Goal: Information Seeking & Learning: Find contact information

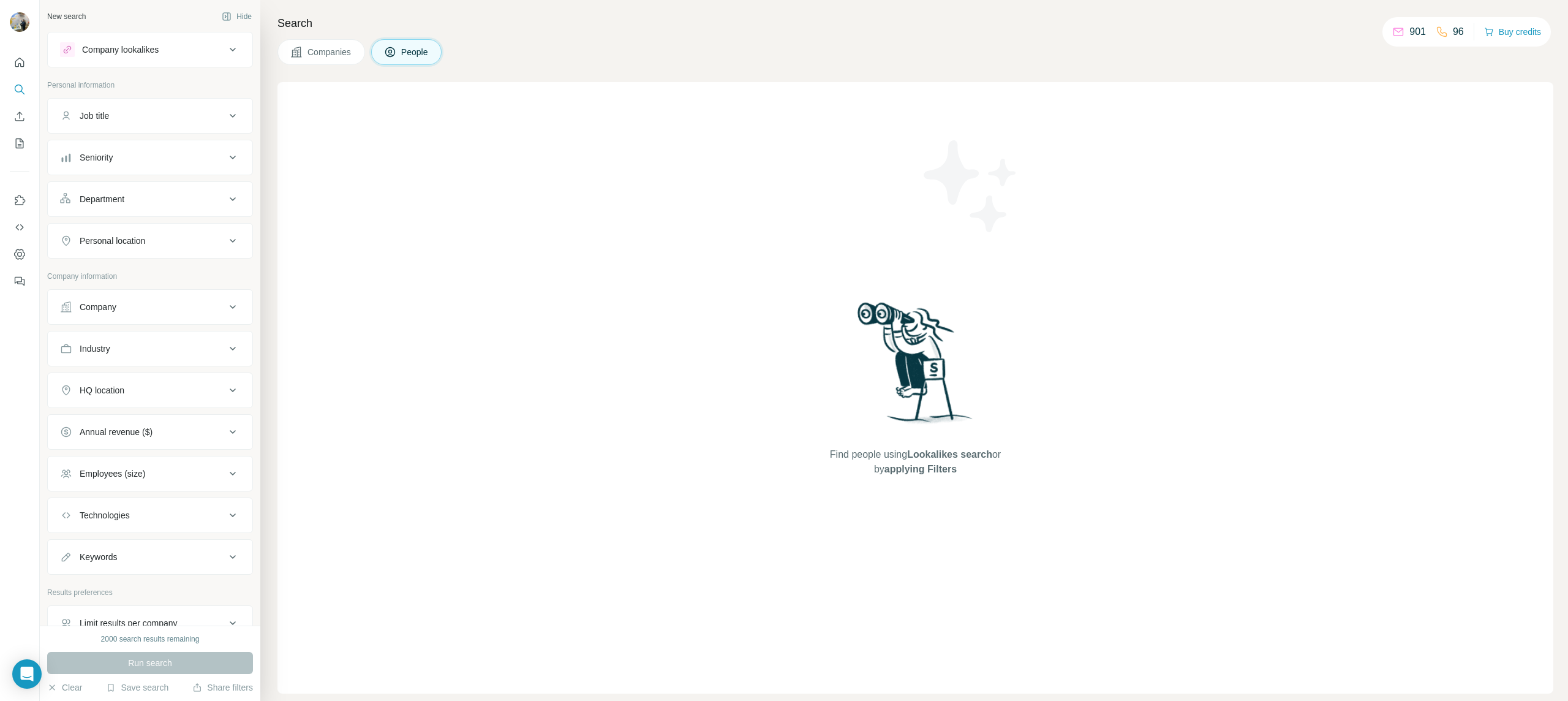
click at [152, 301] on div "Company" at bounding box center [143, 307] width 166 height 12
click at [129, 364] on input "text" at bounding box center [150, 360] width 180 height 22
paste input "**********"
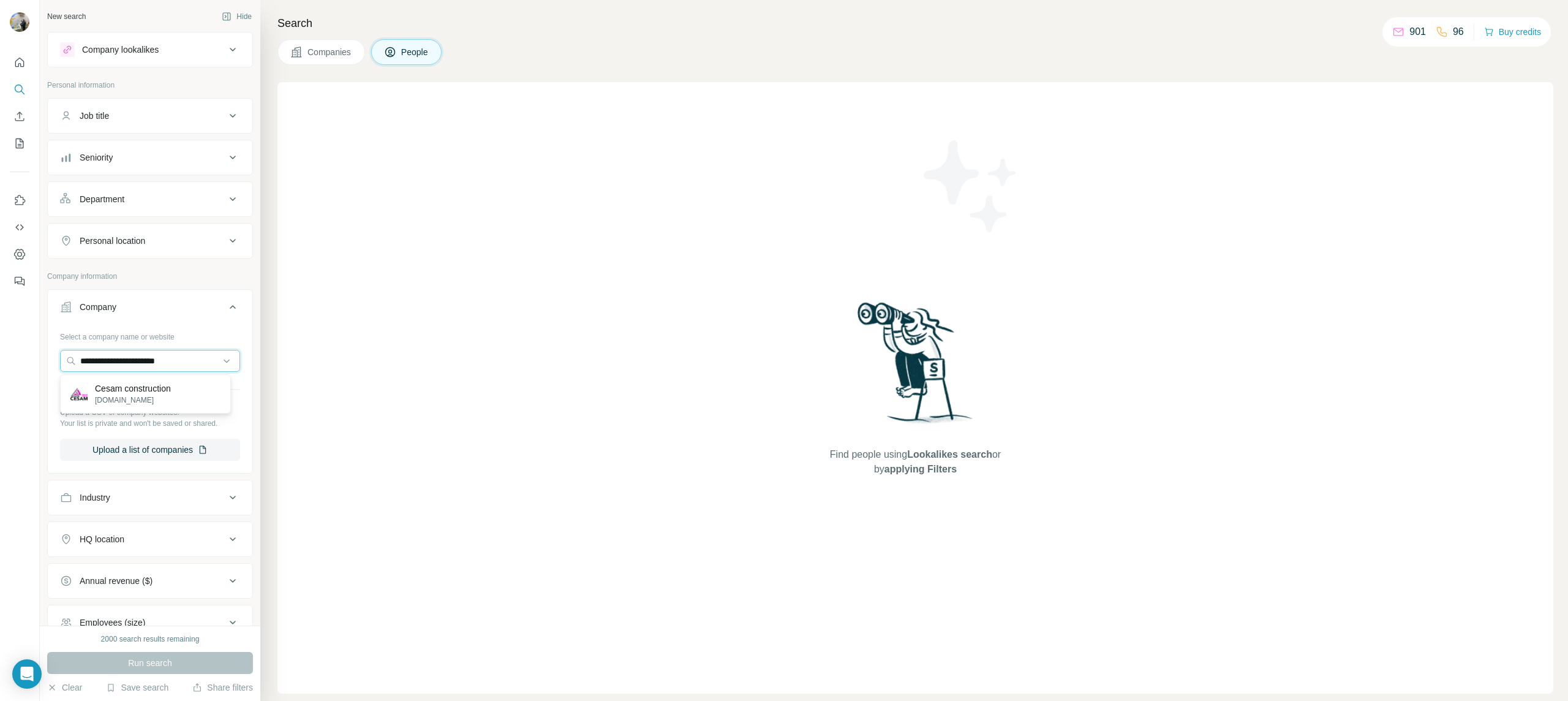
type input "**********"
click at [122, 392] on p "Cesam construction" at bounding box center [133, 389] width 76 height 12
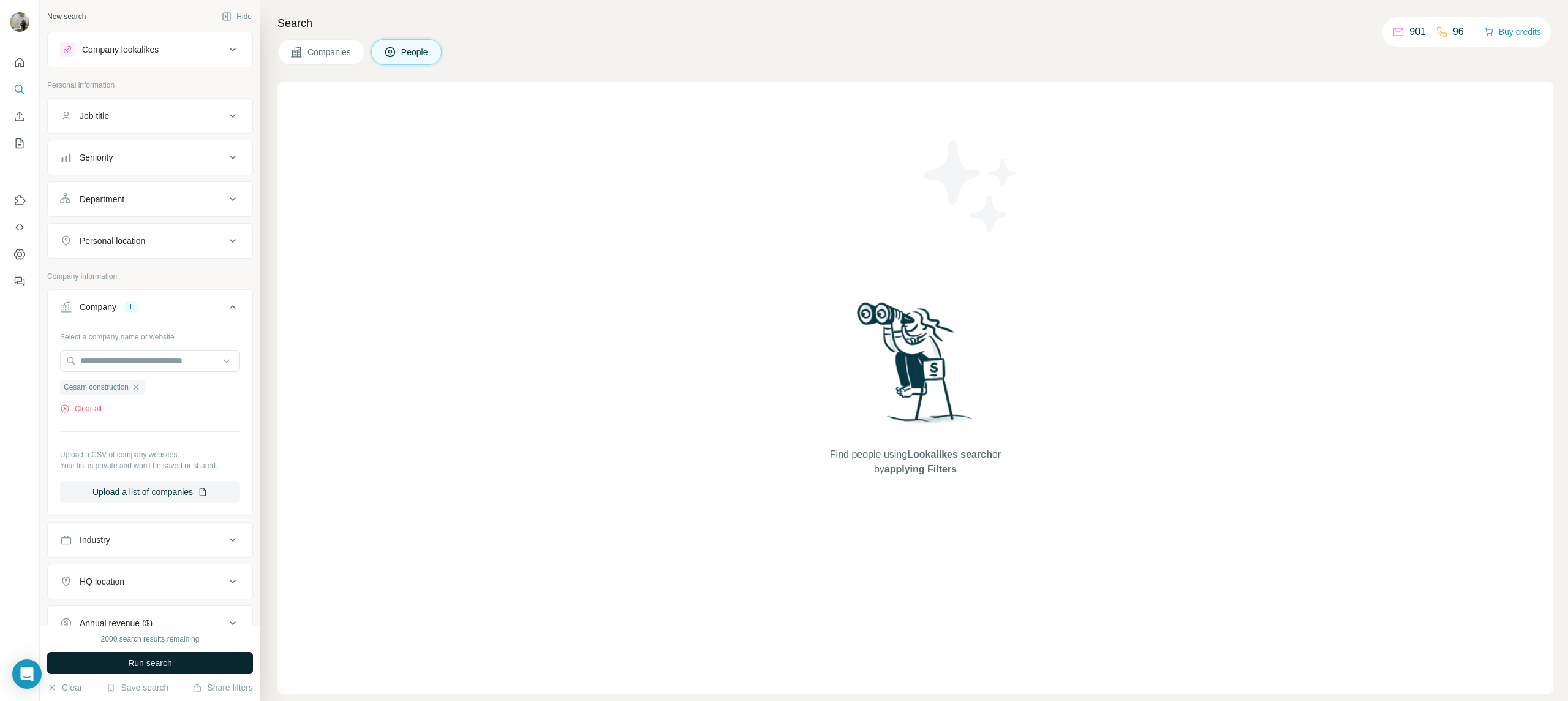
click at [112, 668] on button "Run search" at bounding box center [150, 663] width 206 height 22
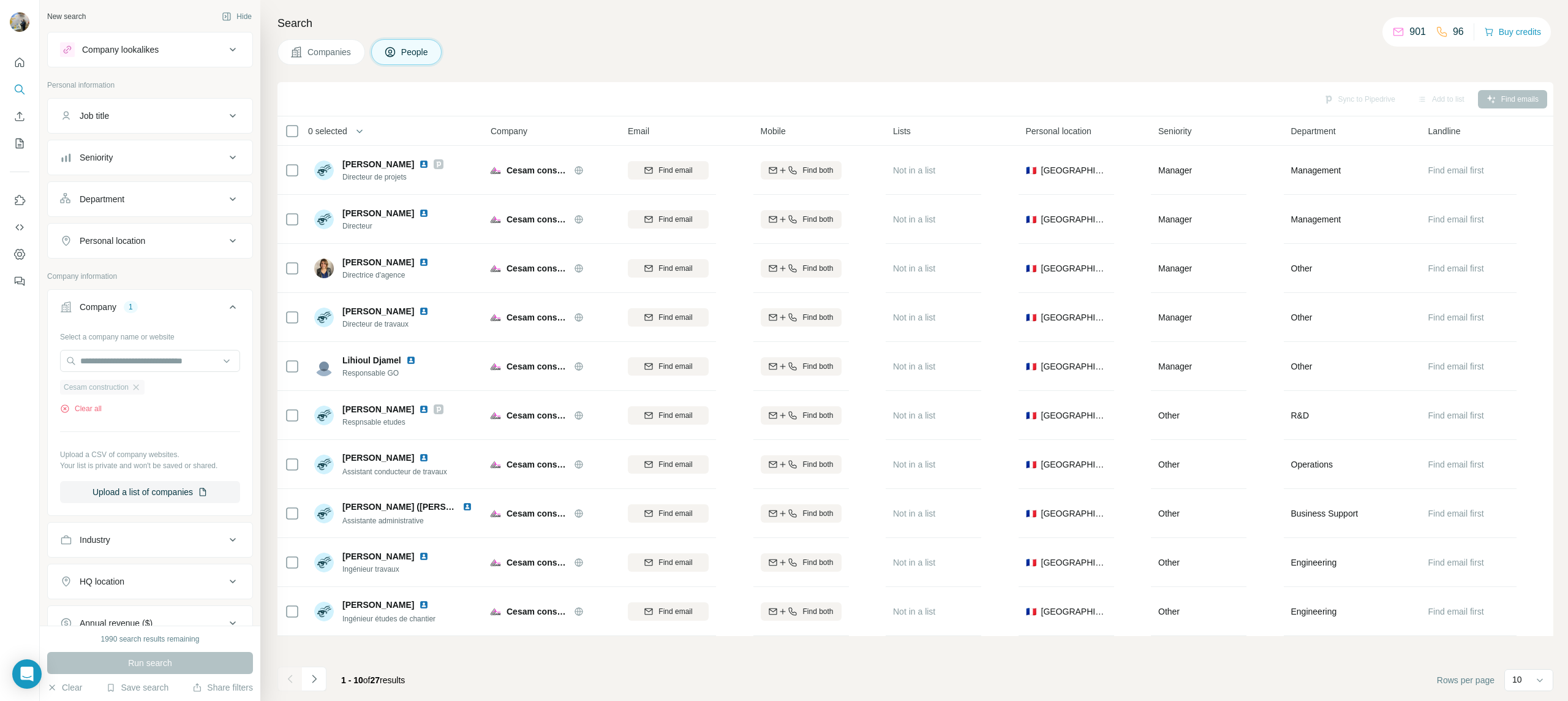
click at [128, 389] on span "Cesam construction" at bounding box center [96, 387] width 65 height 11
click at [138, 384] on icon "button" at bounding box center [135, 387] width 10 height 10
click at [131, 366] on input "text" at bounding box center [150, 360] width 180 height 22
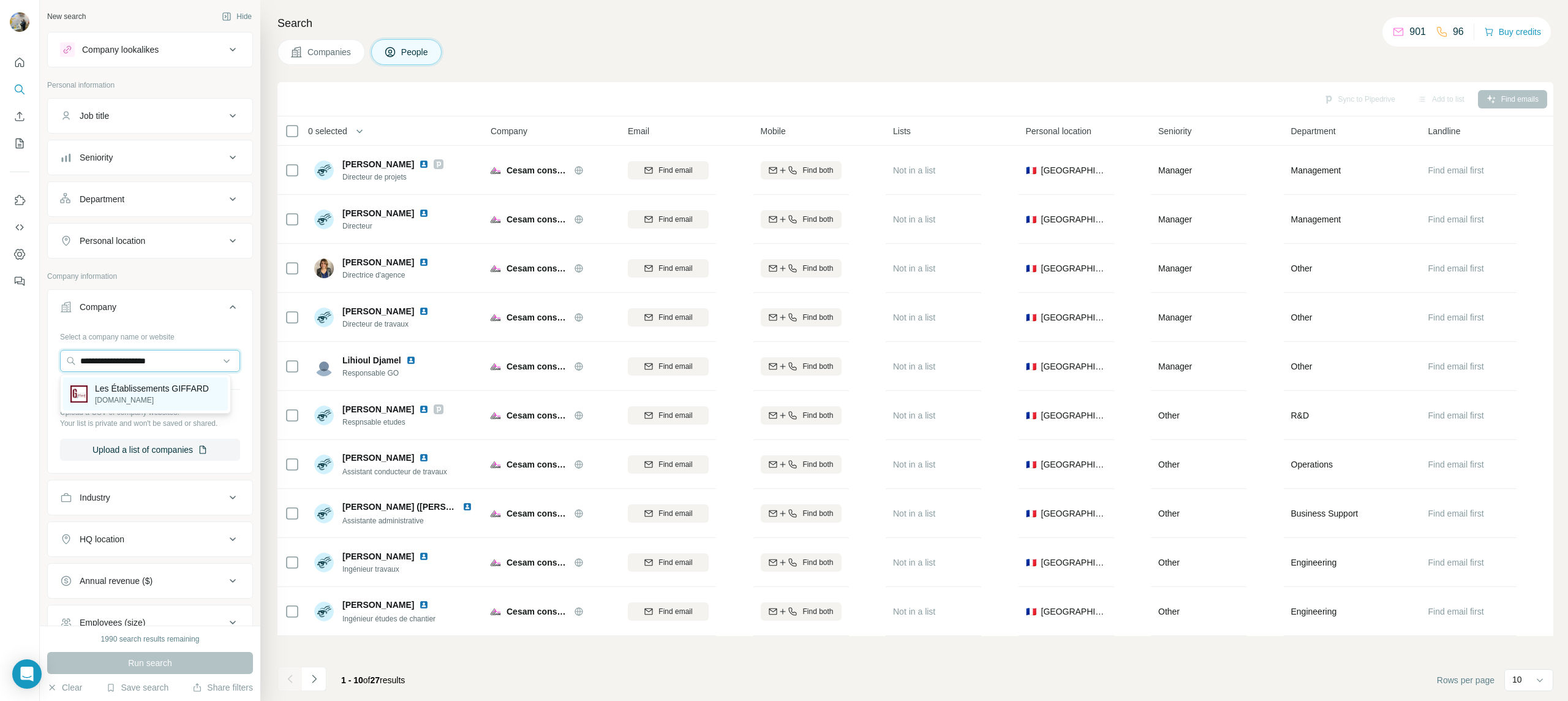
type input "**********"
click at [134, 392] on p "Les Établissements GIFFARD" at bounding box center [152, 389] width 114 height 12
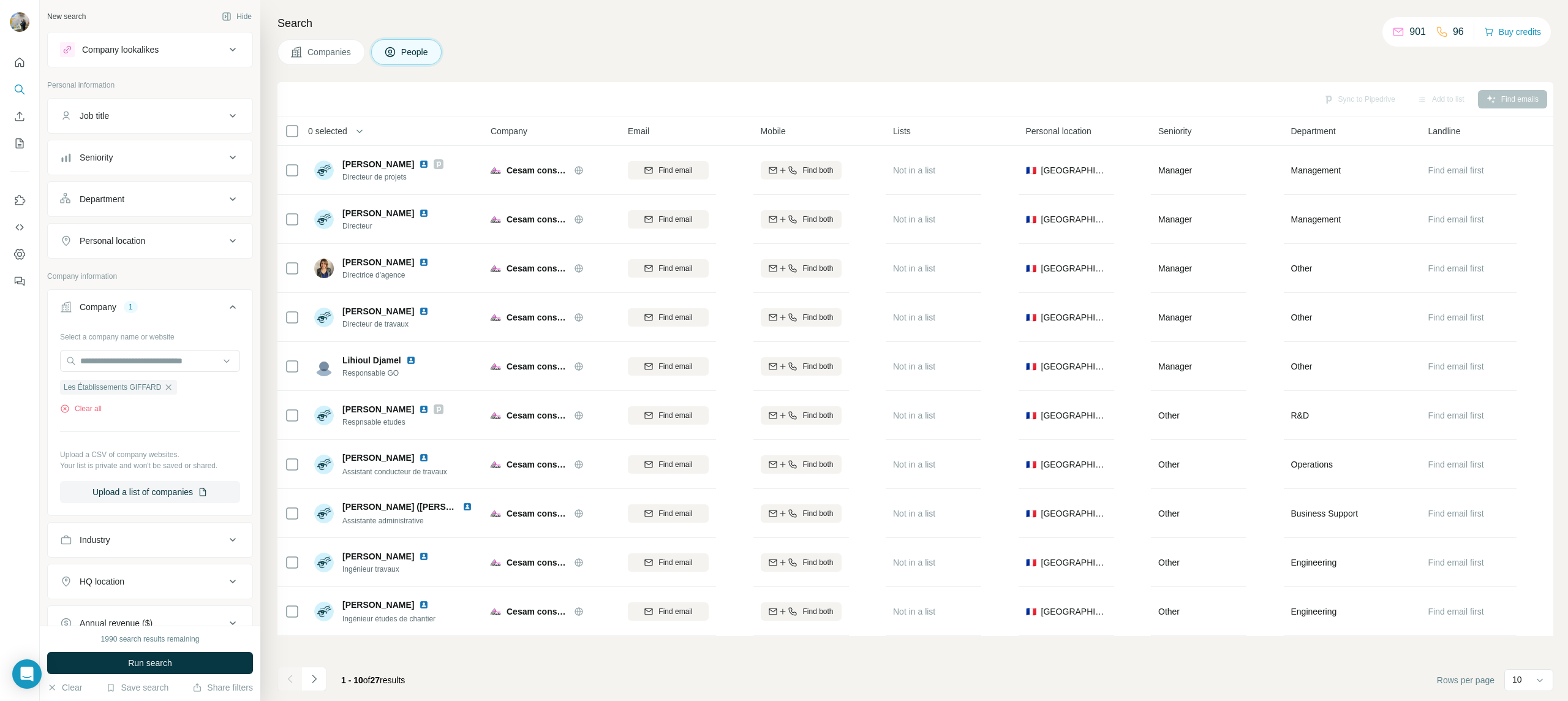
click at [134, 667] on span "Run search" at bounding box center [150, 663] width 44 height 12
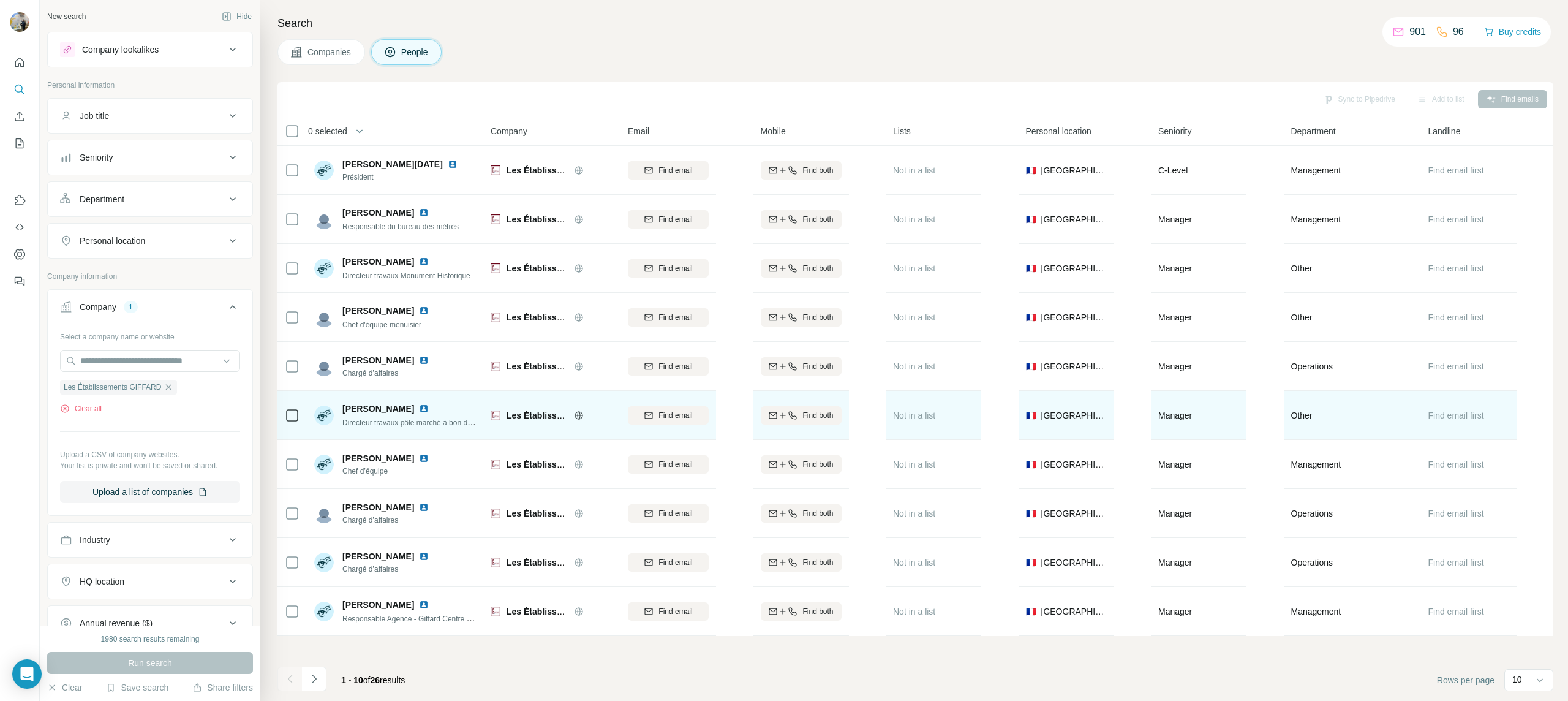
click at [575, 414] on icon at bounding box center [578, 415] width 8 height 8
drag, startPoint x: 346, startPoint y: 424, endPoint x: 471, endPoint y: 424, distance: 125.0
click at [471, 424] on span "Directeur travaux pôle marché à bon de commande" at bounding box center [426, 422] width 167 height 10
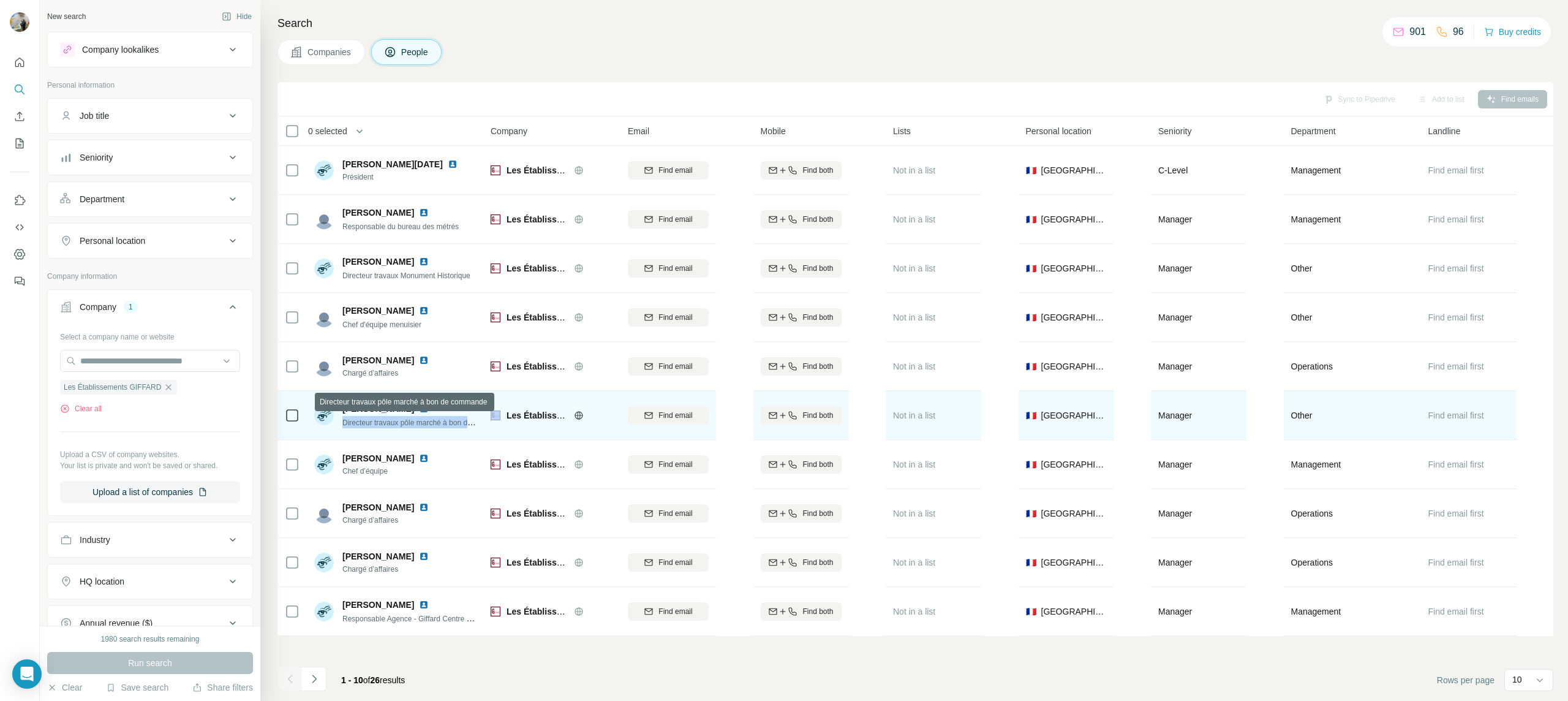
click at [471, 424] on span "Directeur travaux pôle marché à bon de commande" at bounding box center [426, 422] width 167 height 10
click at [423, 427] on span "Directeur travaux pôle marché à bon de commande" at bounding box center [426, 422] width 167 height 10
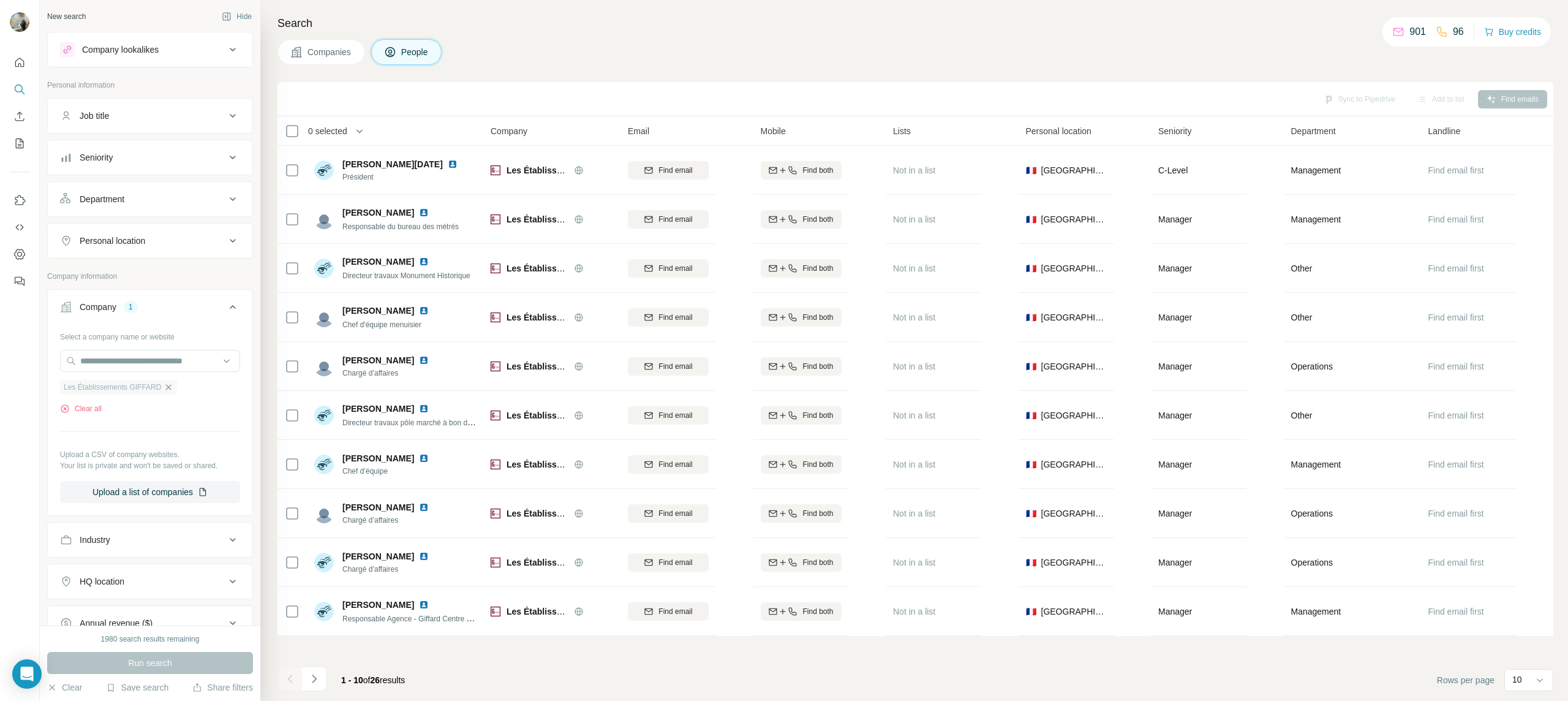
click at [170, 390] on icon "button" at bounding box center [168, 387] width 10 height 10
click at [156, 369] on input "text" at bounding box center [150, 360] width 180 height 22
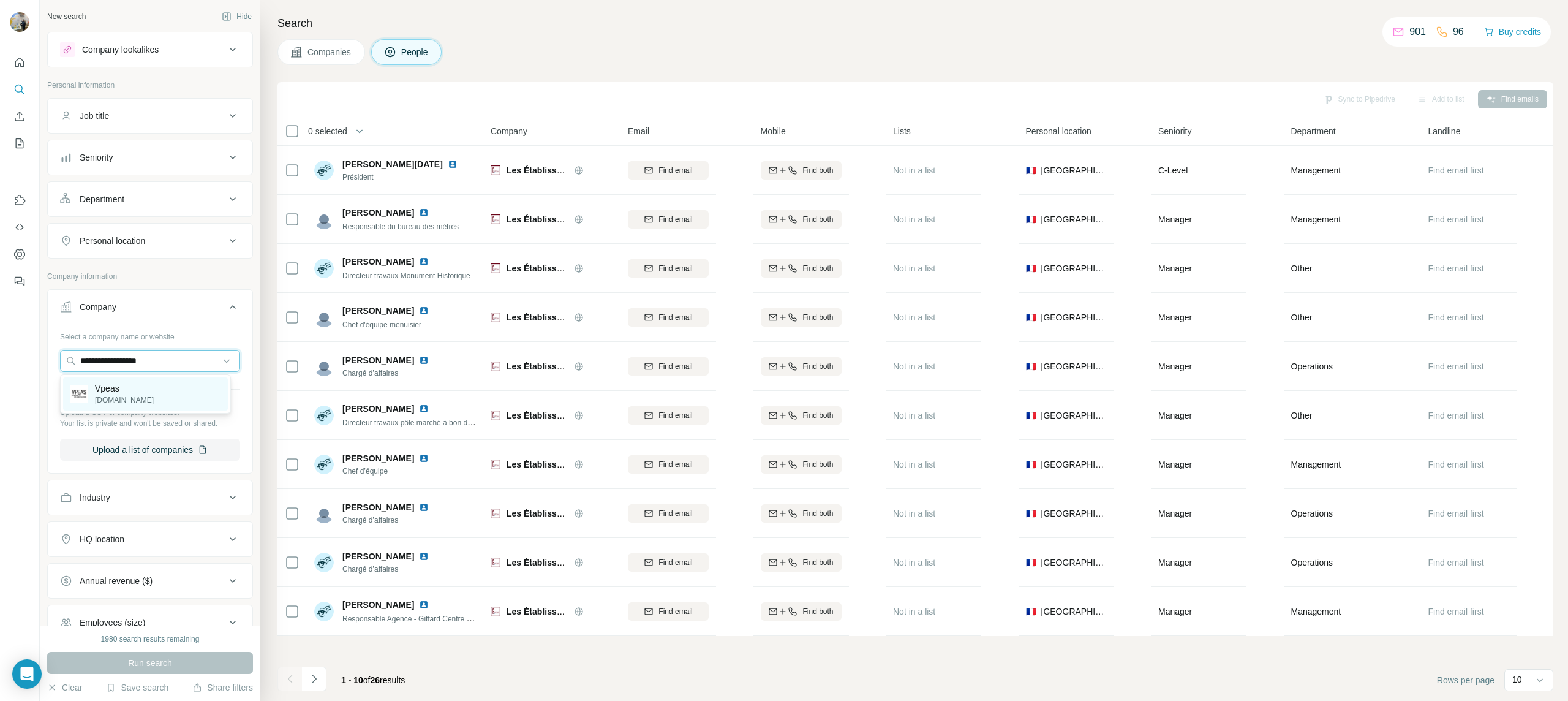
type input "**********"
click at [144, 392] on div "Vpeas [DOMAIN_NAME]" at bounding box center [145, 394] width 165 height 33
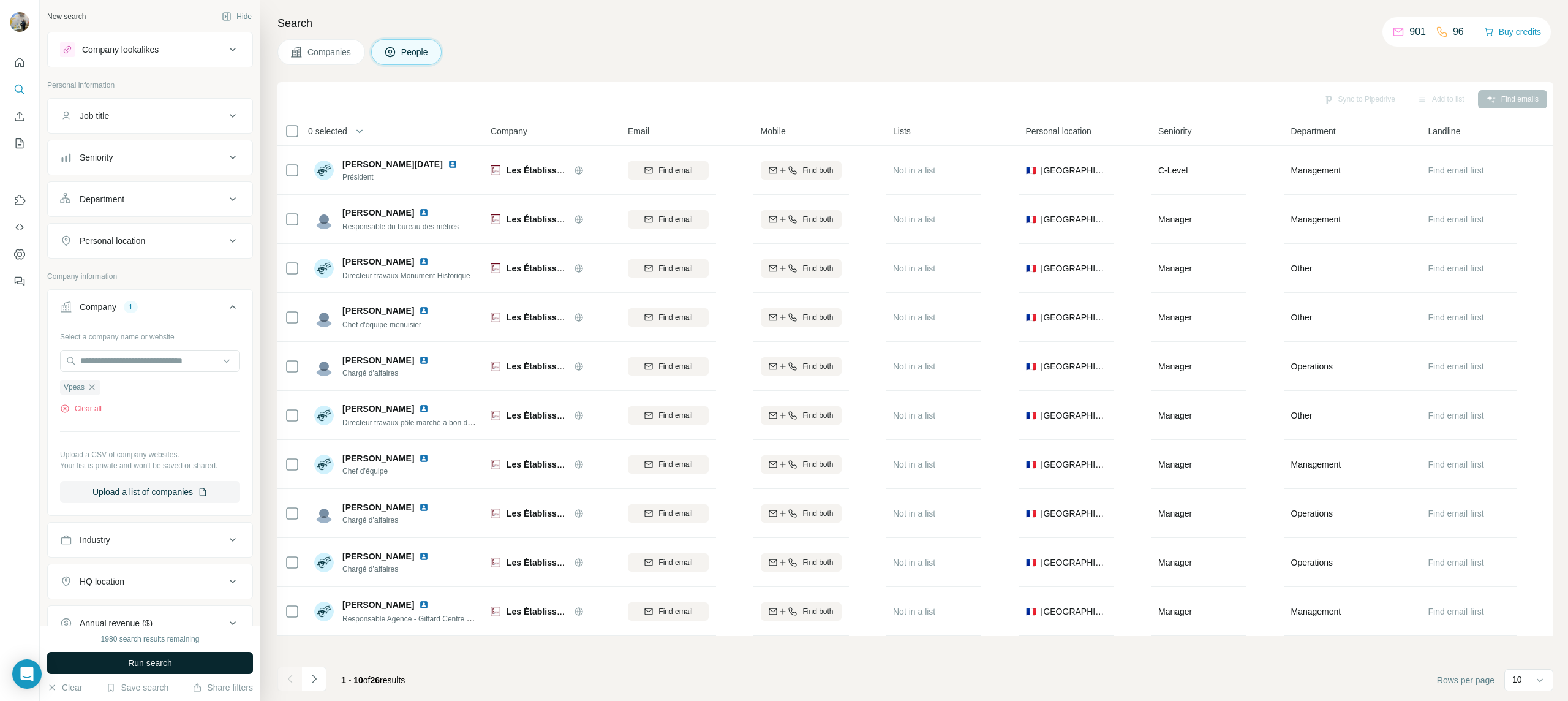
click at [146, 658] on span "Run search" at bounding box center [150, 663] width 44 height 12
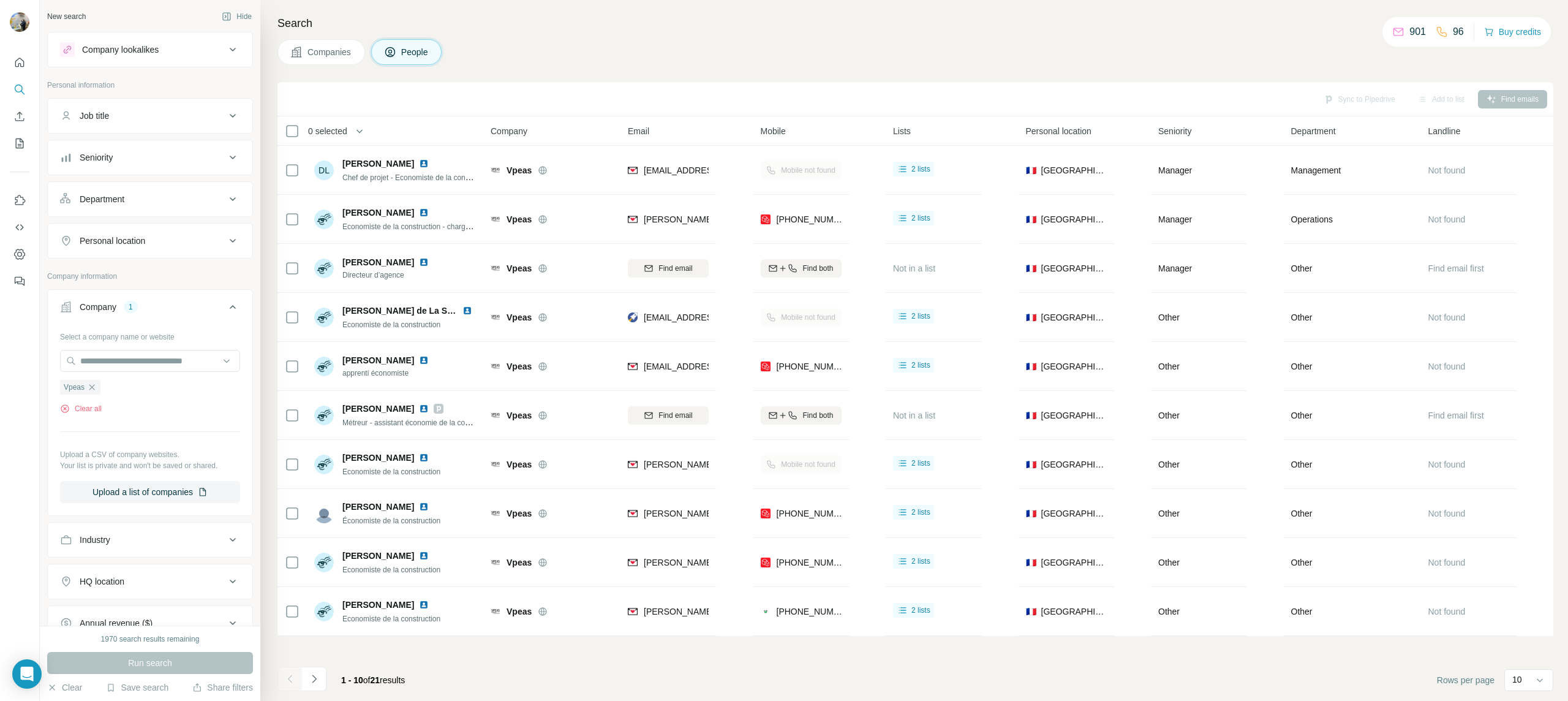
click at [1453, 33] on p "96" at bounding box center [1459, 31] width 11 height 14
click at [882, 52] on div "Companies People" at bounding box center [915, 52] width 1276 height 26
click at [1445, 36] on div "96" at bounding box center [1449, 31] width 28 height 14
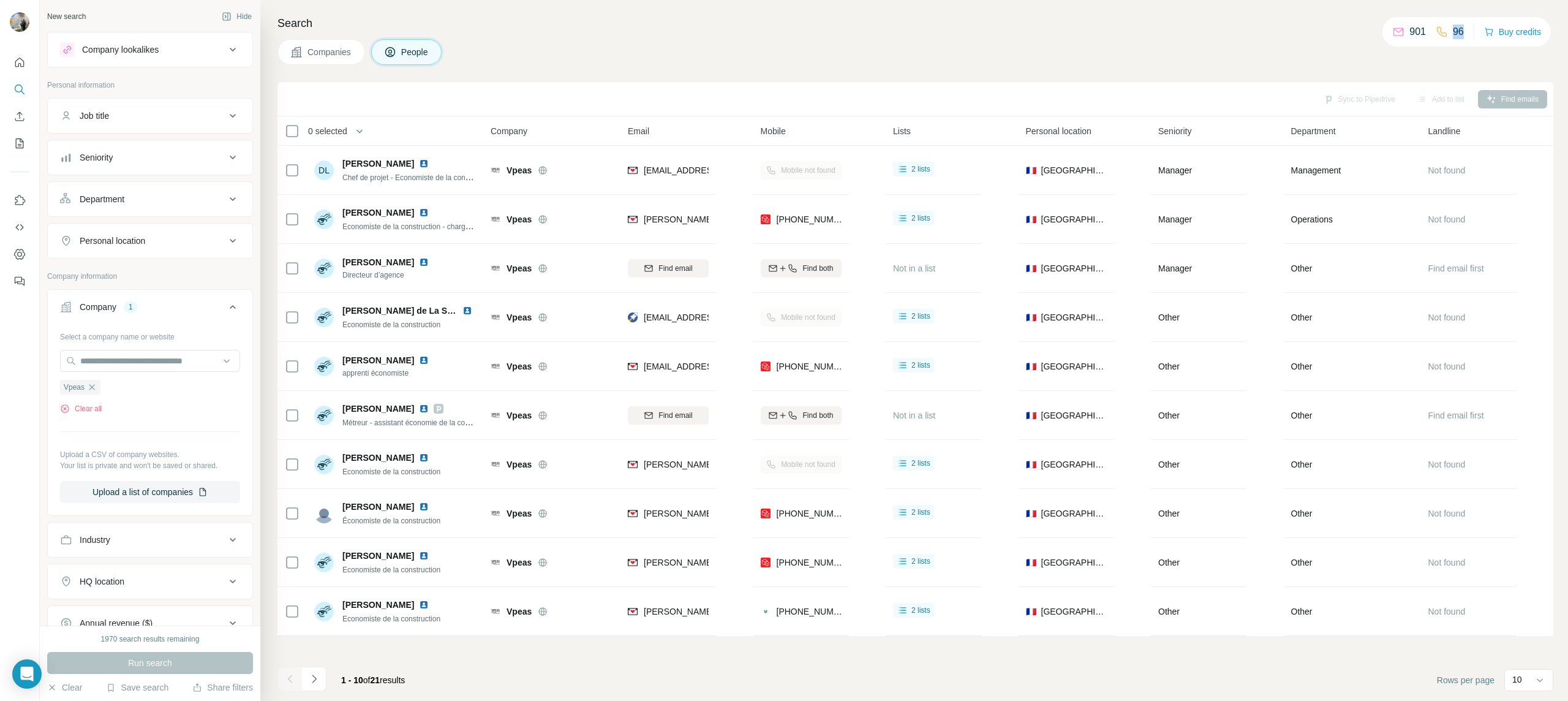
click at [1445, 36] on div "96" at bounding box center [1449, 31] width 28 height 14
click at [1453, 34] on p "96" at bounding box center [1459, 31] width 11 height 14
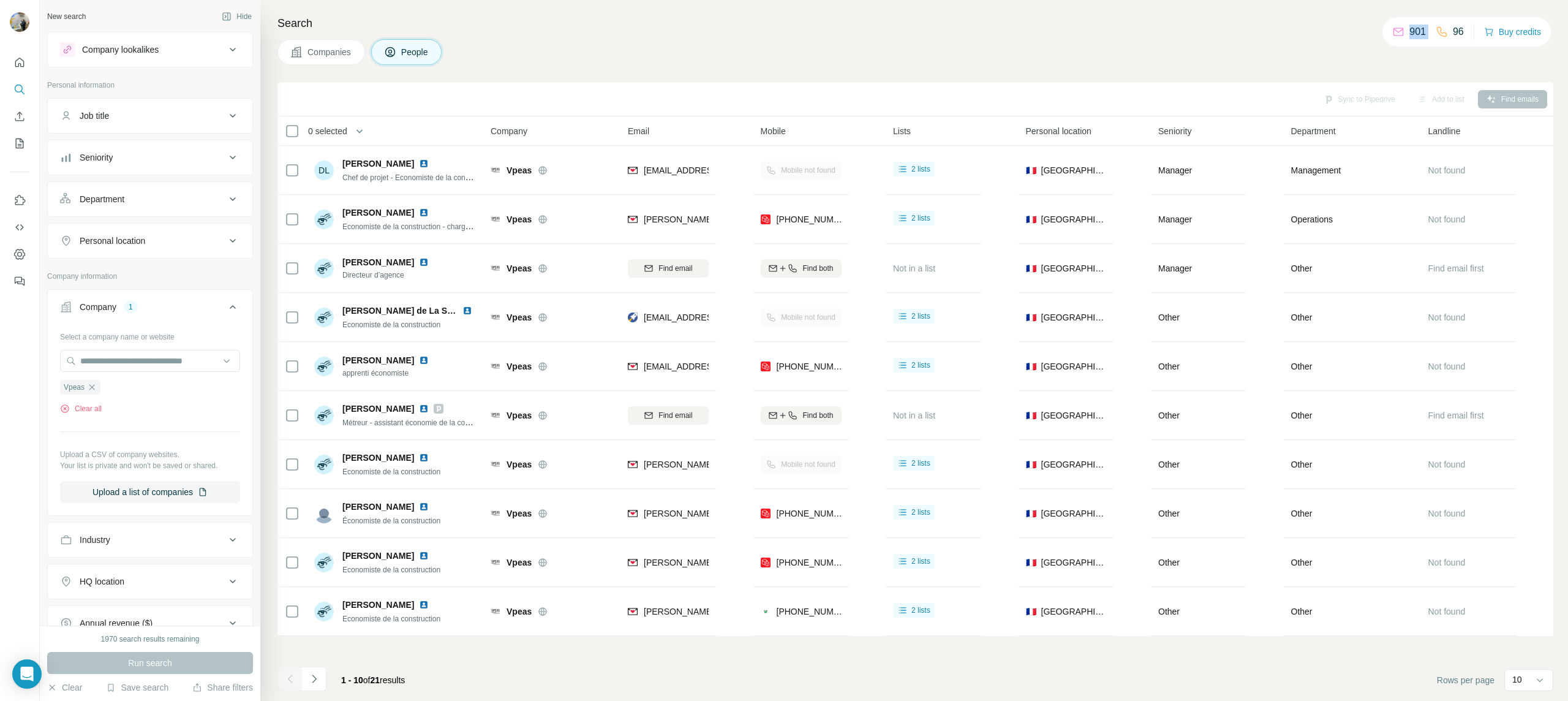
click at [1453, 34] on p "96" at bounding box center [1459, 31] width 11 height 14
click at [1453, 33] on p "96" at bounding box center [1459, 31] width 11 height 14
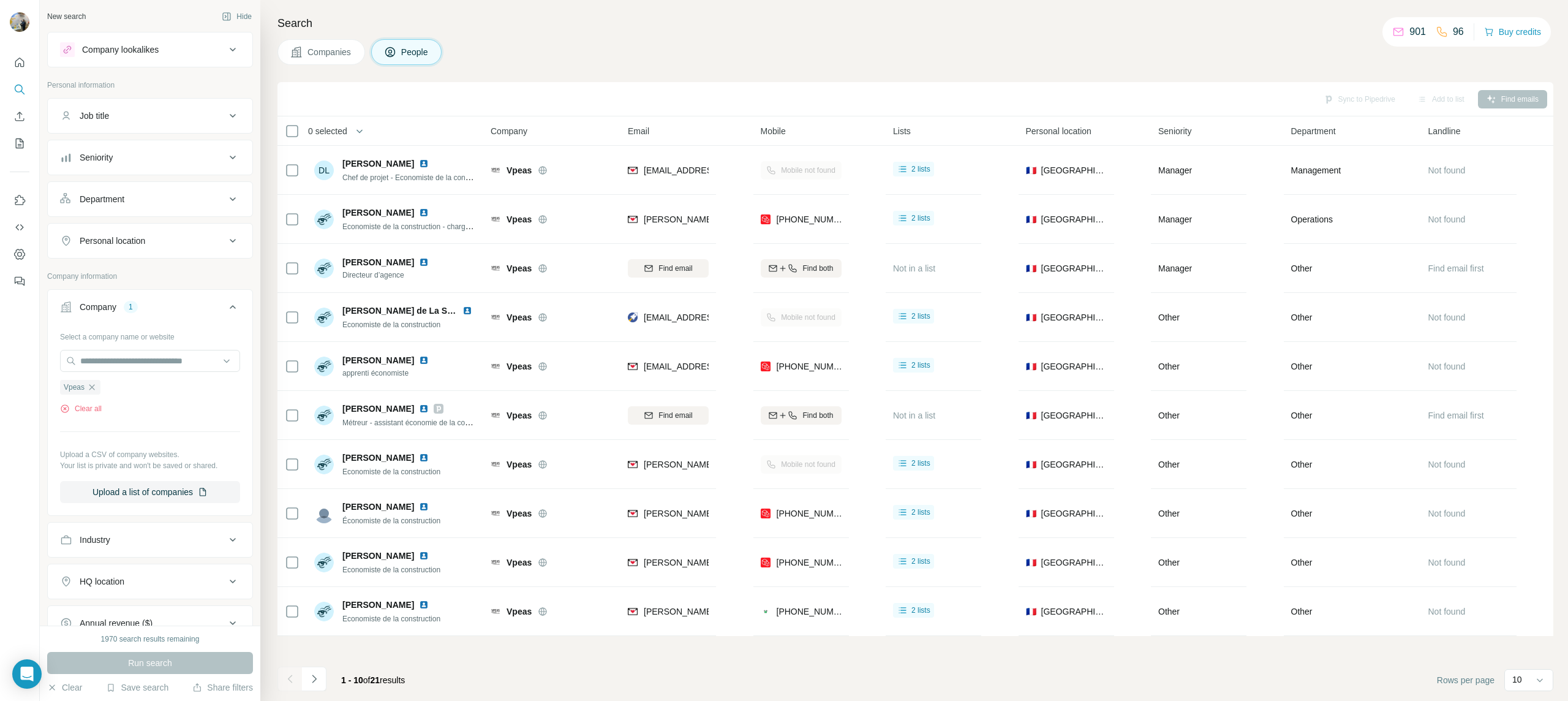
click at [888, 27] on h4 "Search" at bounding box center [915, 23] width 1276 height 17
click at [99, 388] on div "Vpeas" at bounding box center [80, 387] width 40 height 14
click at [108, 355] on input "text" at bounding box center [150, 360] width 180 height 22
click at [48, 343] on div "Select a company name or website Vpeas Clear all Upload a CSV of company websit…" at bounding box center [150, 420] width 204 height 186
click at [81, 387] on span "Vpeas" at bounding box center [74, 387] width 21 height 11
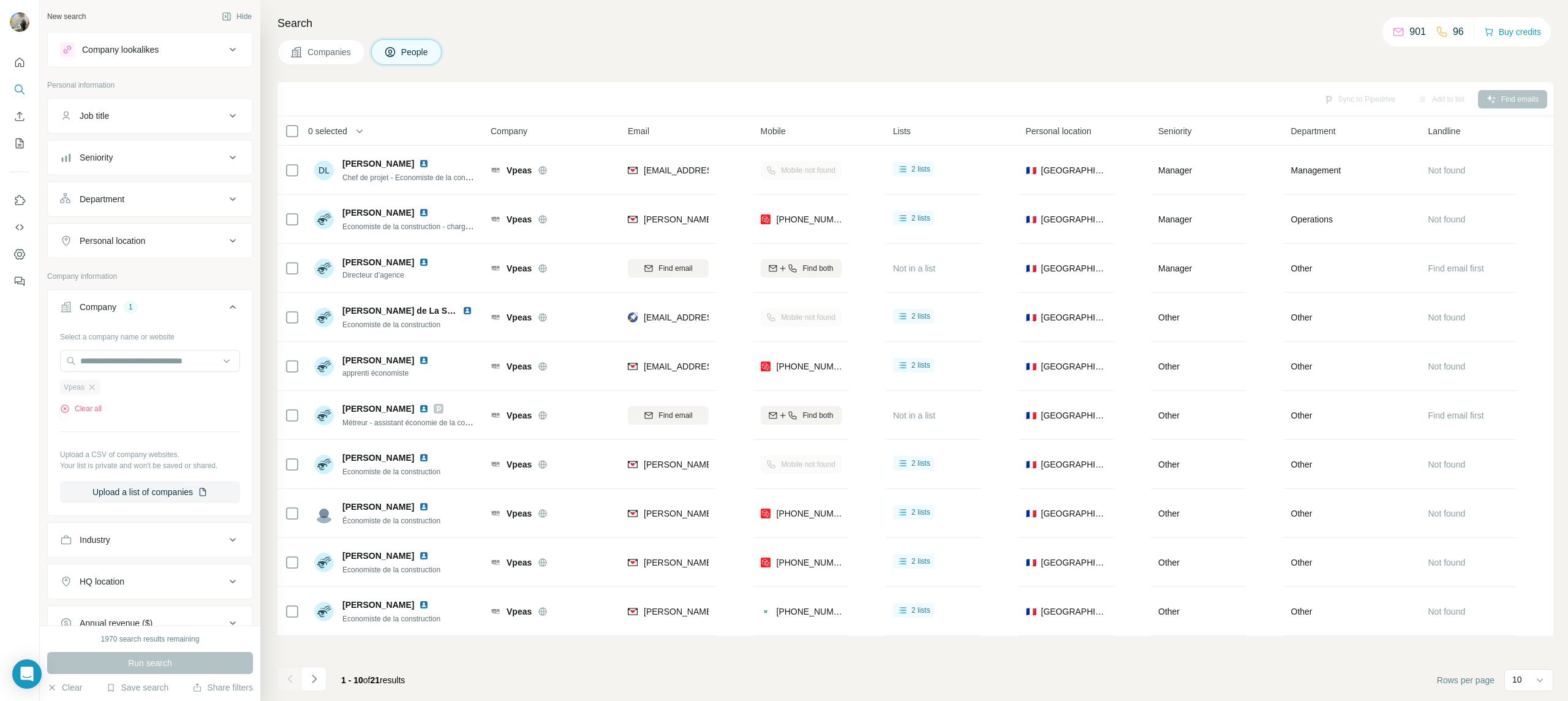
click at [91, 387] on icon "button" at bounding box center [91, 387] width 10 height 10
click at [97, 356] on input "text" at bounding box center [150, 360] width 180 height 22
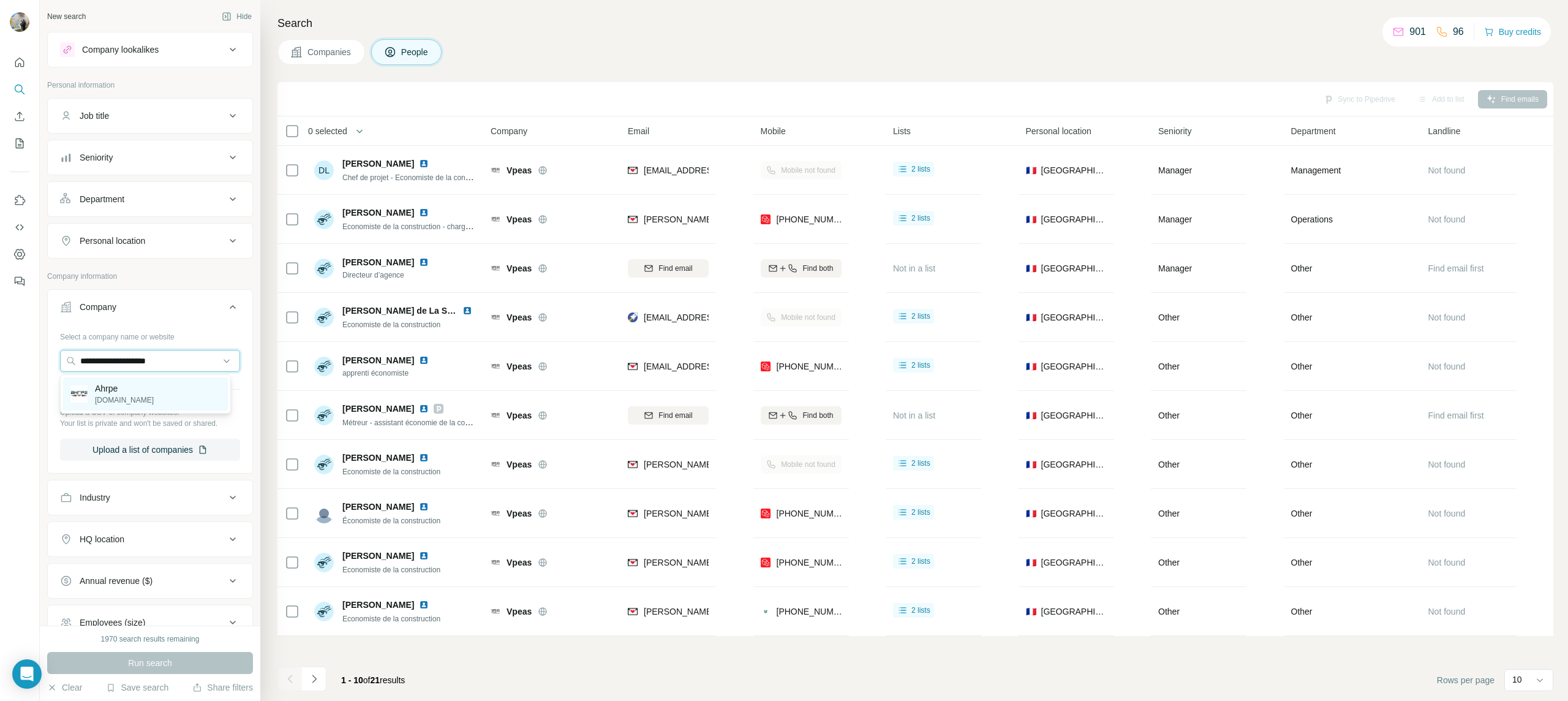
type input "**********"
click at [106, 392] on p "Ahrpe" at bounding box center [124, 389] width 59 height 12
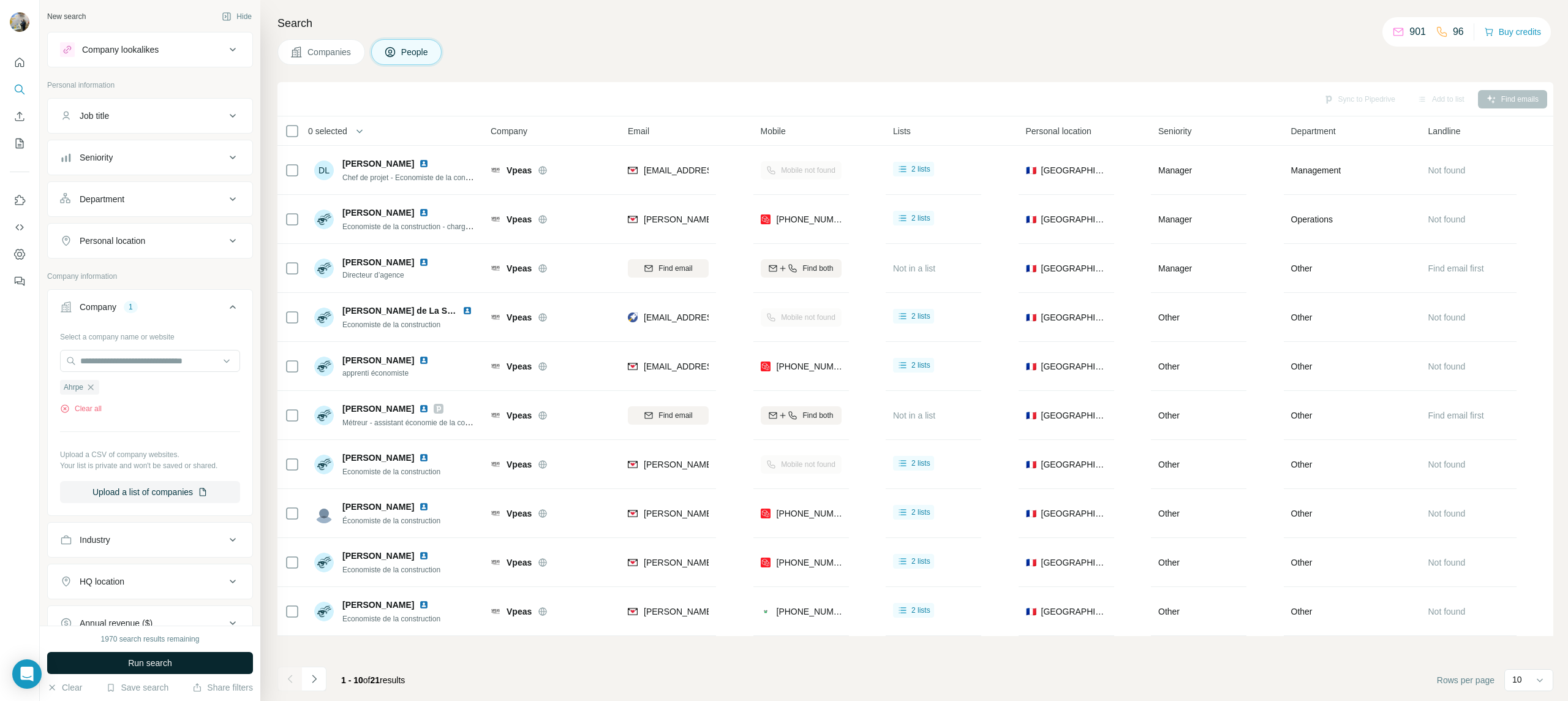
click at [150, 655] on button "Run search" at bounding box center [150, 663] width 206 height 22
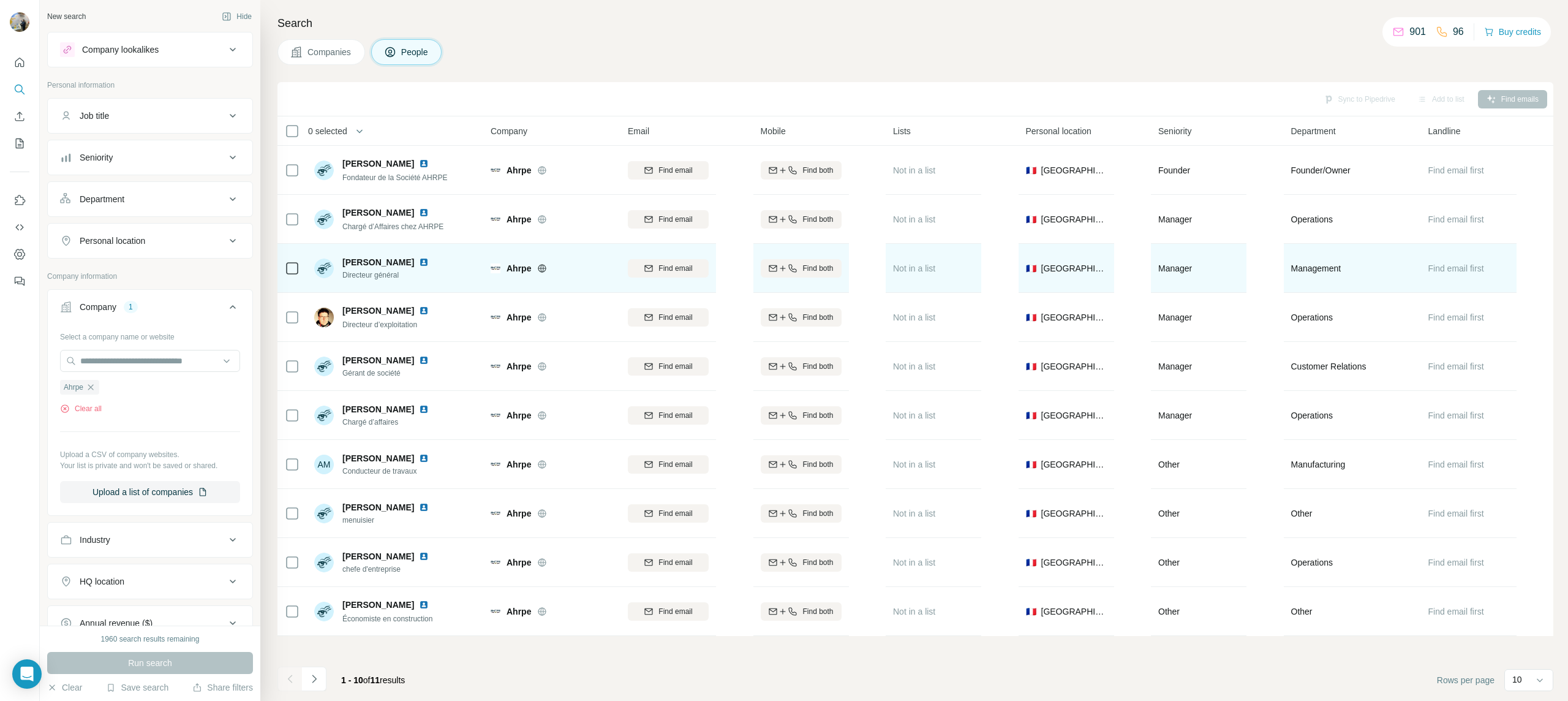
click at [429, 263] on img at bounding box center [423, 262] width 10 height 10
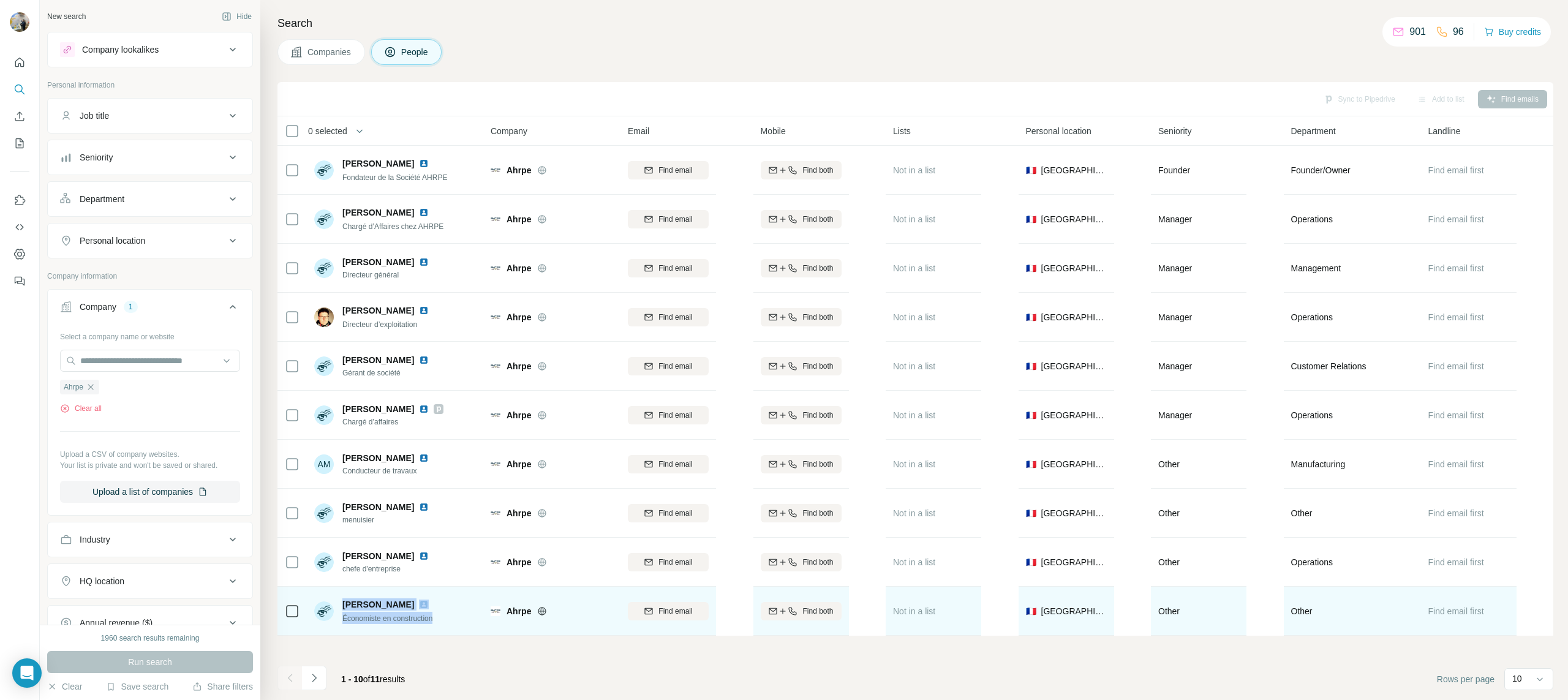
drag, startPoint x: 439, startPoint y: 618, endPoint x: 339, endPoint y: 601, distance: 101.4
click at [339, 601] on div "[PERSON_NAME] Économiste en construction" at bounding box center [373, 611] width 119 height 26
click at [344, 603] on span "[PERSON_NAME]" at bounding box center [379, 604] width 71 height 12
drag, startPoint x: 344, startPoint y: 603, endPoint x: 443, endPoint y: 621, distance: 100.6
click at [444, 623] on div "[PERSON_NAME] Économiste en construction" at bounding box center [395, 611] width 163 height 33
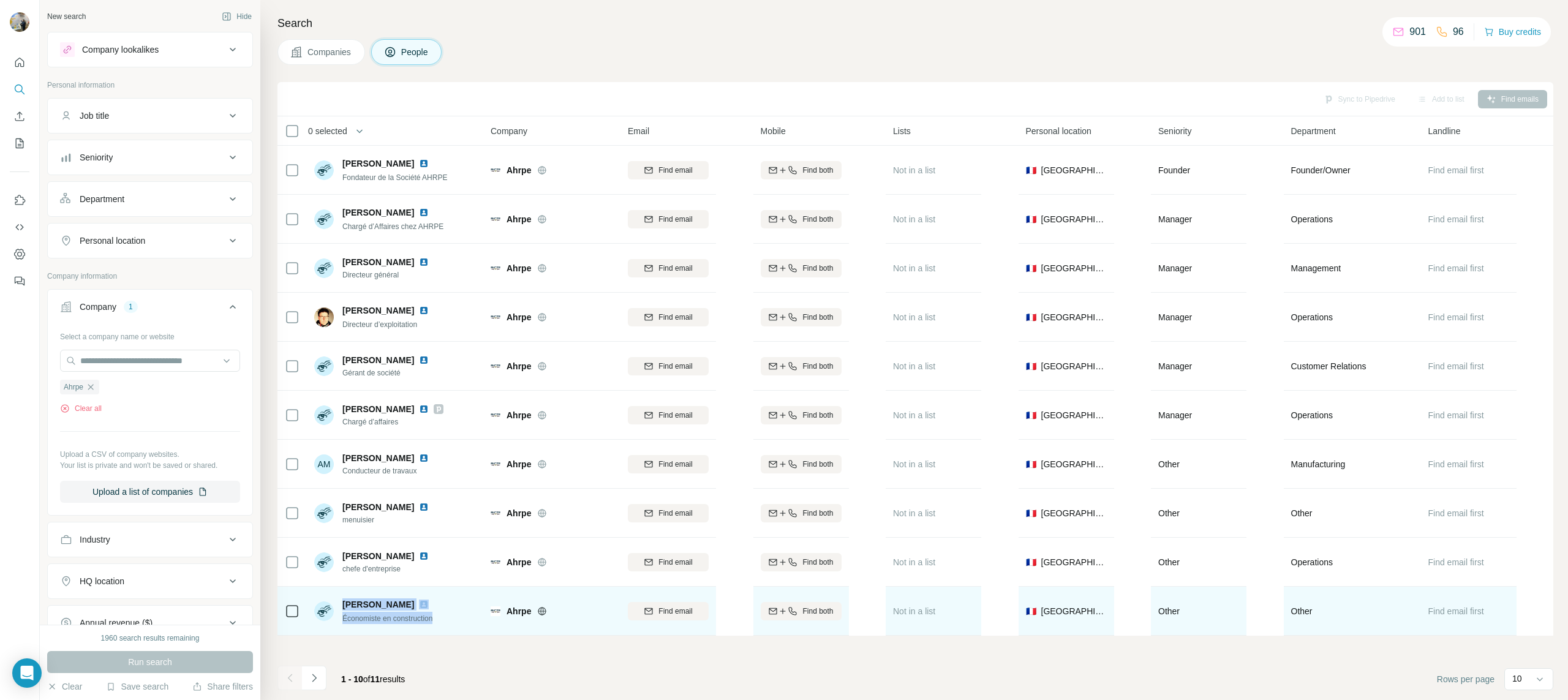
click at [442, 621] on div "[PERSON_NAME] Économiste en construction" at bounding box center [395, 611] width 163 height 33
drag, startPoint x: 431, startPoint y: 619, endPoint x: 341, endPoint y: 603, distance: 91.4
click at [341, 604] on div "[PERSON_NAME] Économiste en construction" at bounding box center [395, 611] width 163 height 33
click at [341, 603] on div "[PERSON_NAME] Économiste en construction" at bounding box center [373, 611] width 119 height 26
drag, startPoint x: 359, startPoint y: 607, endPoint x: 439, endPoint y: 623, distance: 81.6
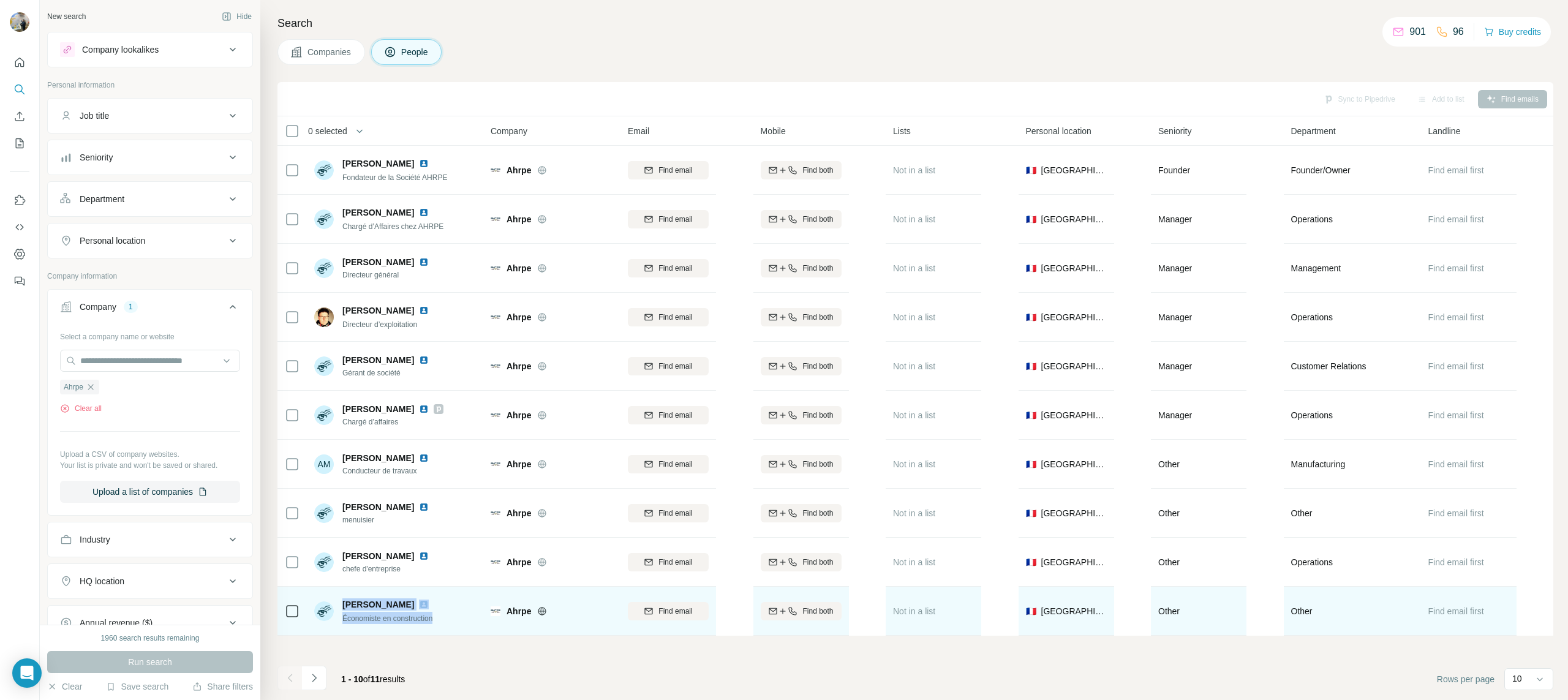
click at [439, 623] on div "[PERSON_NAME] Économiste en construction" at bounding box center [395, 611] width 163 height 33
drag, startPoint x: 439, startPoint y: 623, endPoint x: 345, endPoint y: 607, distance: 95.4
click at [346, 607] on div "[PERSON_NAME] Économiste en construction" at bounding box center [395, 611] width 163 height 33
click at [345, 607] on span "[PERSON_NAME]" at bounding box center [379, 604] width 71 height 12
drag, startPoint x: 365, startPoint y: 609, endPoint x: 453, endPoint y: 625, distance: 89.4
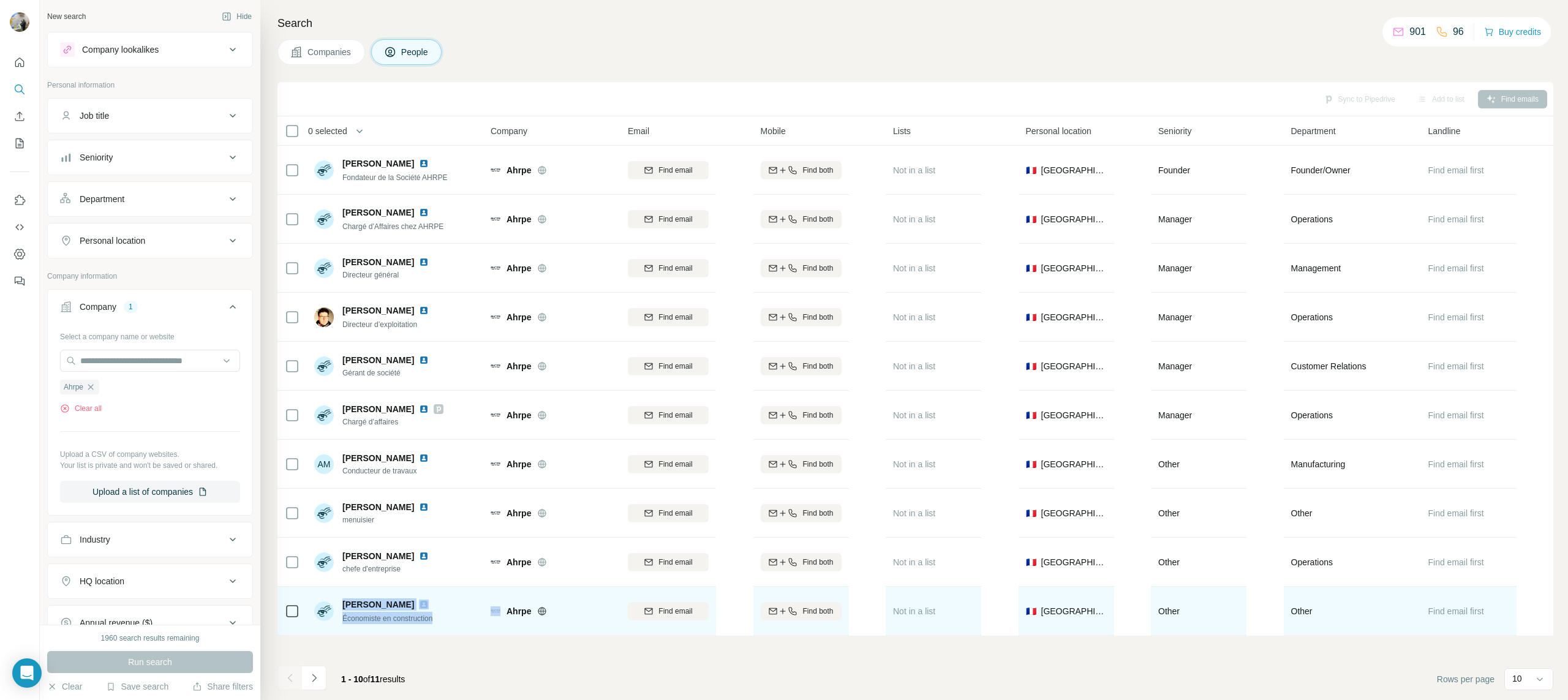
click at [453, 626] on div "[PERSON_NAME] Économiste en construction" at bounding box center [395, 611] width 163 height 33
drag, startPoint x: 453, startPoint y: 624, endPoint x: 355, endPoint y: 605, distance: 99.8
click at [355, 605] on div "[PERSON_NAME] Économiste en construction" at bounding box center [395, 611] width 163 height 33
click at [346, 603] on span "[PERSON_NAME]" at bounding box center [379, 604] width 71 height 12
drag, startPoint x: 345, startPoint y: 603, endPoint x: 436, endPoint y: 619, distance: 92.4
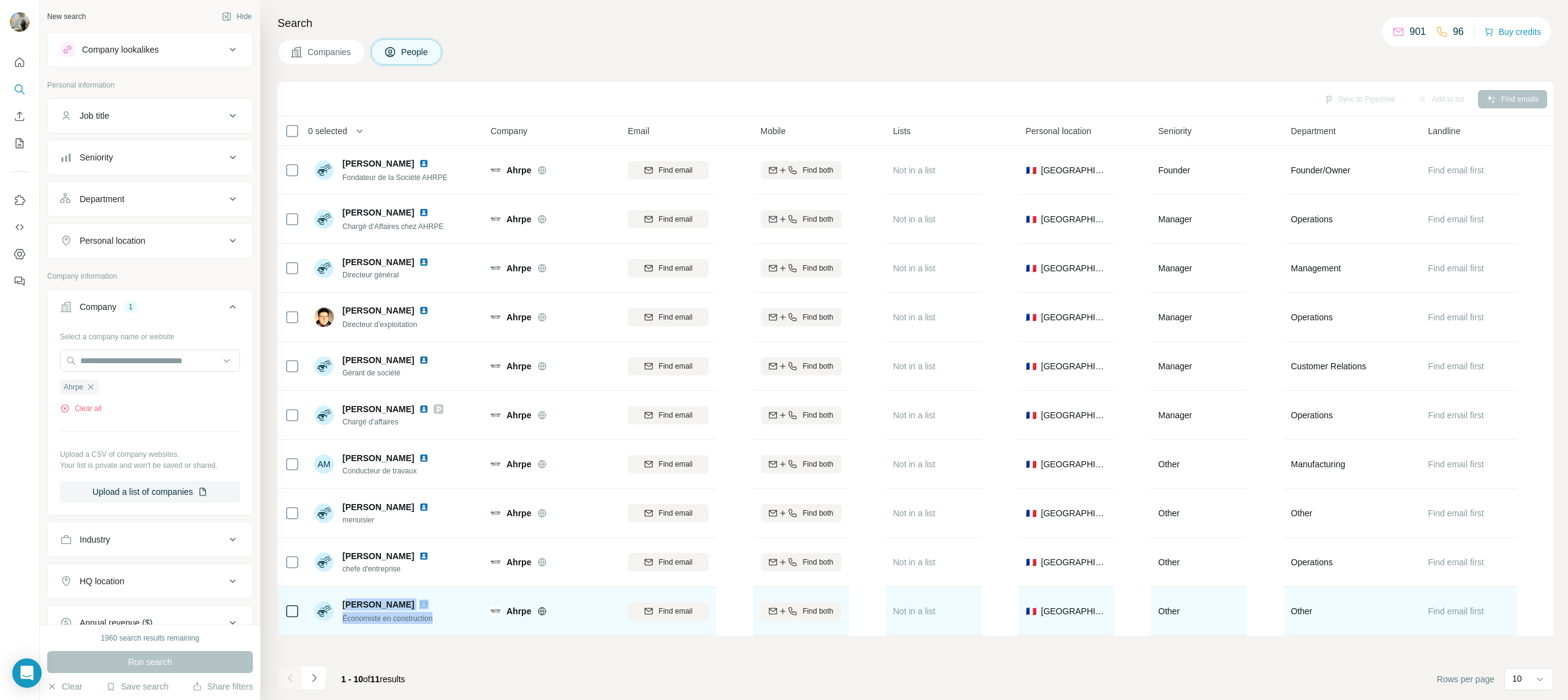
click at [434, 619] on div "[PERSON_NAME] Économiste en construction" at bounding box center [388, 611] width 91 height 26
drag, startPoint x: 423, startPoint y: 618, endPoint x: 347, endPoint y: 604, distance: 77.3
click at [347, 604] on div "[PERSON_NAME] Économiste en construction" at bounding box center [388, 611] width 91 height 26
click at [346, 604] on span "[PERSON_NAME]" at bounding box center [379, 604] width 71 height 12
drag, startPoint x: 346, startPoint y: 604, endPoint x: 427, endPoint y: 617, distance: 82.0
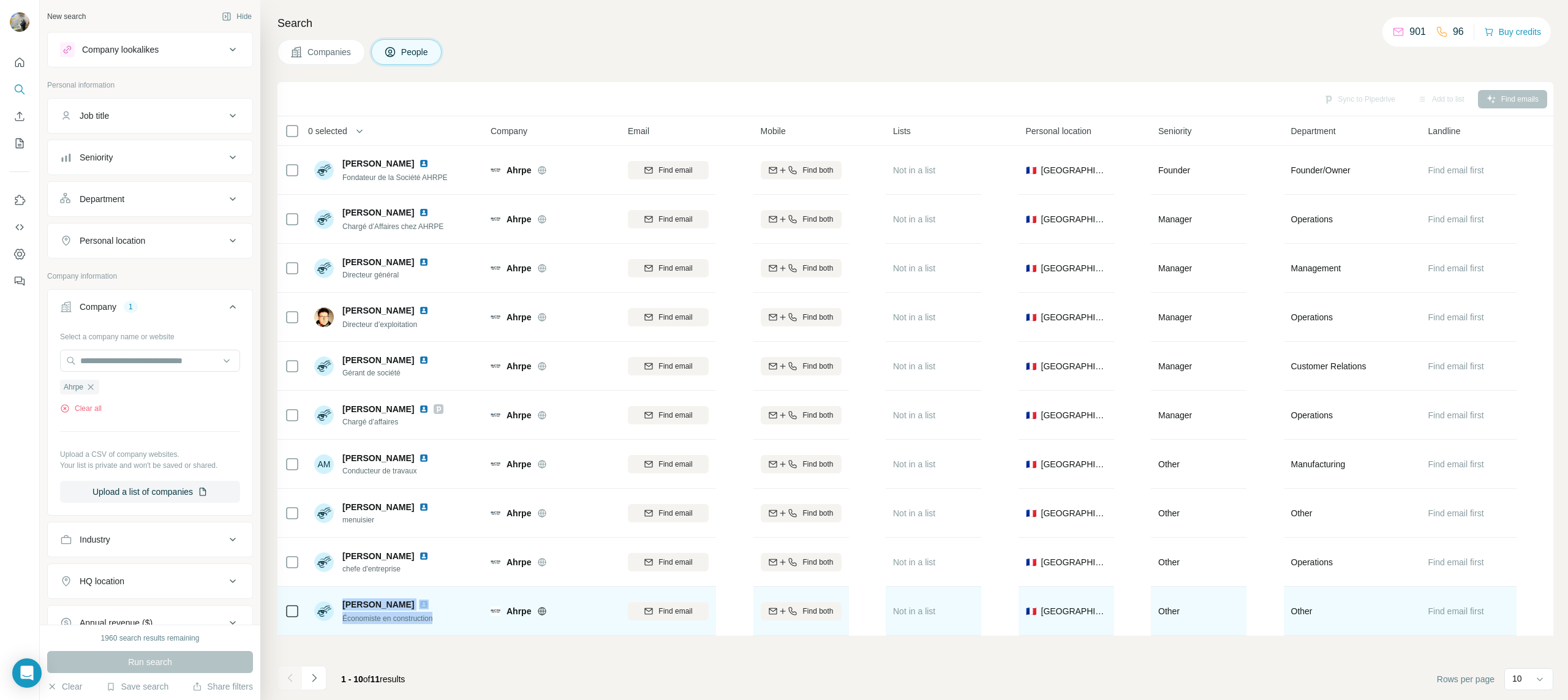
click at [426, 617] on div "[PERSON_NAME] Économiste en construction" at bounding box center [388, 611] width 91 height 26
drag, startPoint x: 394, startPoint y: 613, endPoint x: 352, endPoint y: 605, distance: 42.8
click at [352, 605] on div "[PERSON_NAME] Économiste en construction" at bounding box center [388, 611] width 91 height 26
drag, startPoint x: 352, startPoint y: 605, endPoint x: 431, endPoint y: 624, distance: 81.3
click at [431, 624] on div "[PERSON_NAME] Économiste en construction" at bounding box center [395, 611] width 163 height 33
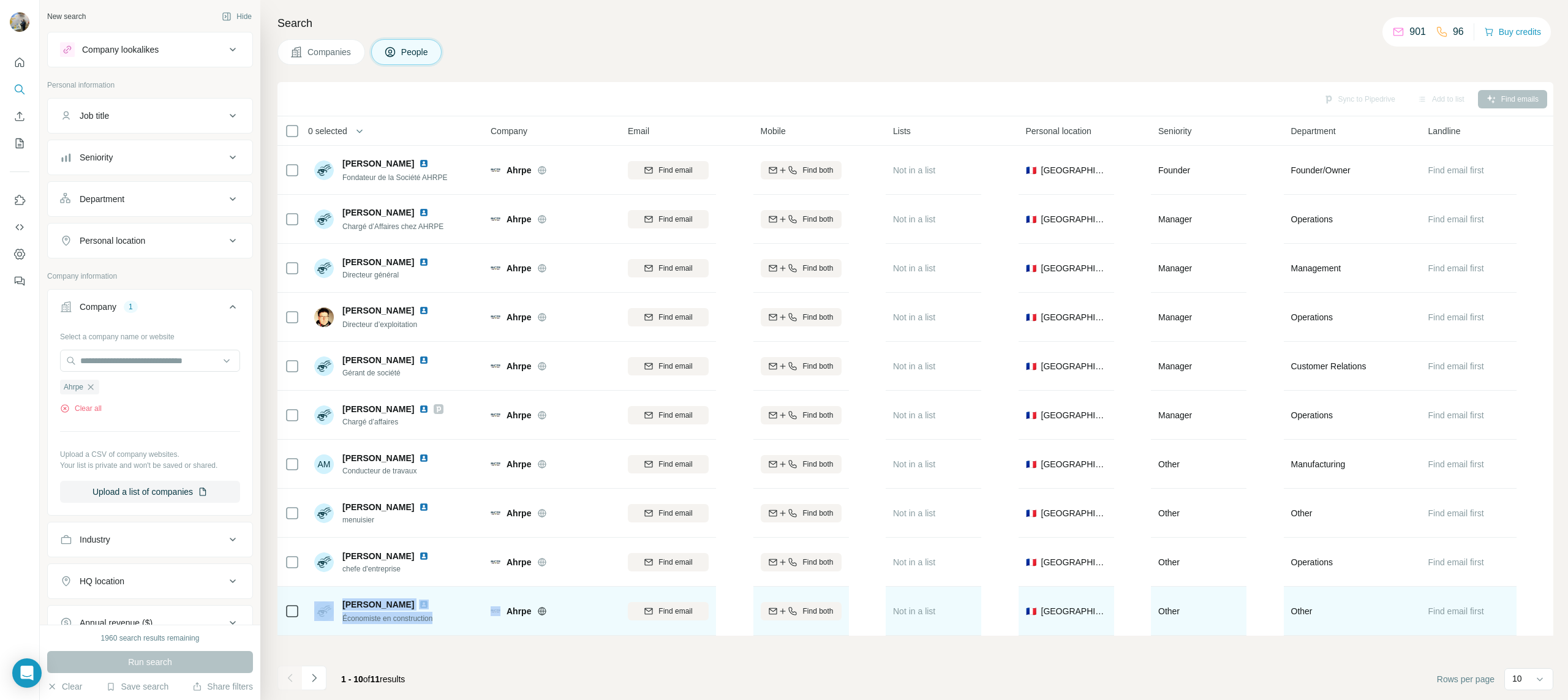
drag, startPoint x: 430, startPoint y: 623, endPoint x: 328, endPoint y: 605, distance: 103.6
click at [328, 605] on div "[PERSON_NAME] Économiste en construction" at bounding box center [395, 611] width 163 height 33
click at [343, 604] on span "[PERSON_NAME]" at bounding box center [379, 604] width 71 height 12
drag, startPoint x: 343, startPoint y: 604, endPoint x: 406, endPoint y: 617, distance: 64.3
click at [426, 620] on div "[PERSON_NAME] Économiste en construction" at bounding box center [388, 611] width 91 height 26
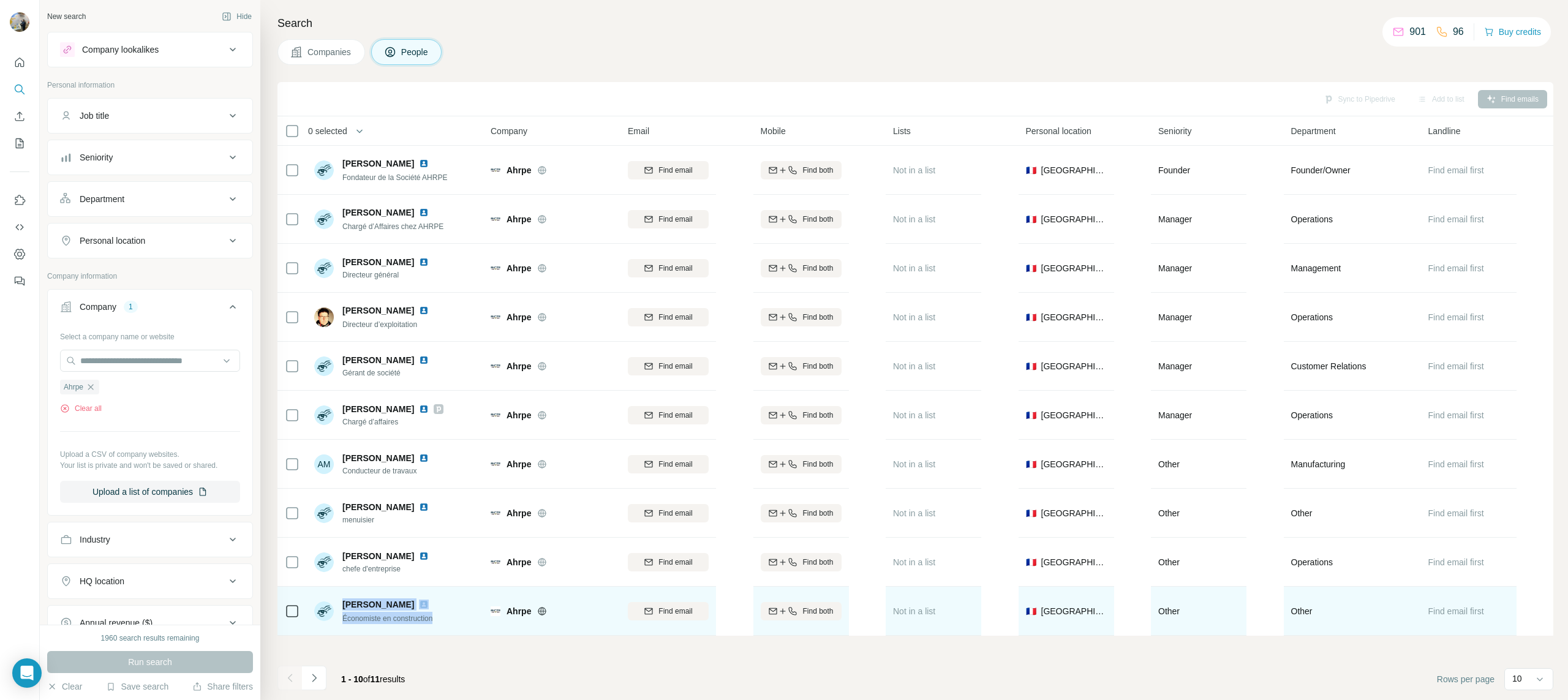
drag, startPoint x: 406, startPoint y: 617, endPoint x: 328, endPoint y: 603, distance: 79.2
click at [328, 603] on div "[PERSON_NAME] Économiste en construction" at bounding box center [373, 611] width 119 height 26
click at [328, 603] on img at bounding box center [324, 611] width 20 height 20
drag, startPoint x: 341, startPoint y: 603, endPoint x: 416, endPoint y: 617, distance: 76.3
click at [417, 617] on div "[PERSON_NAME] Économiste en construction" at bounding box center [373, 611] width 119 height 26
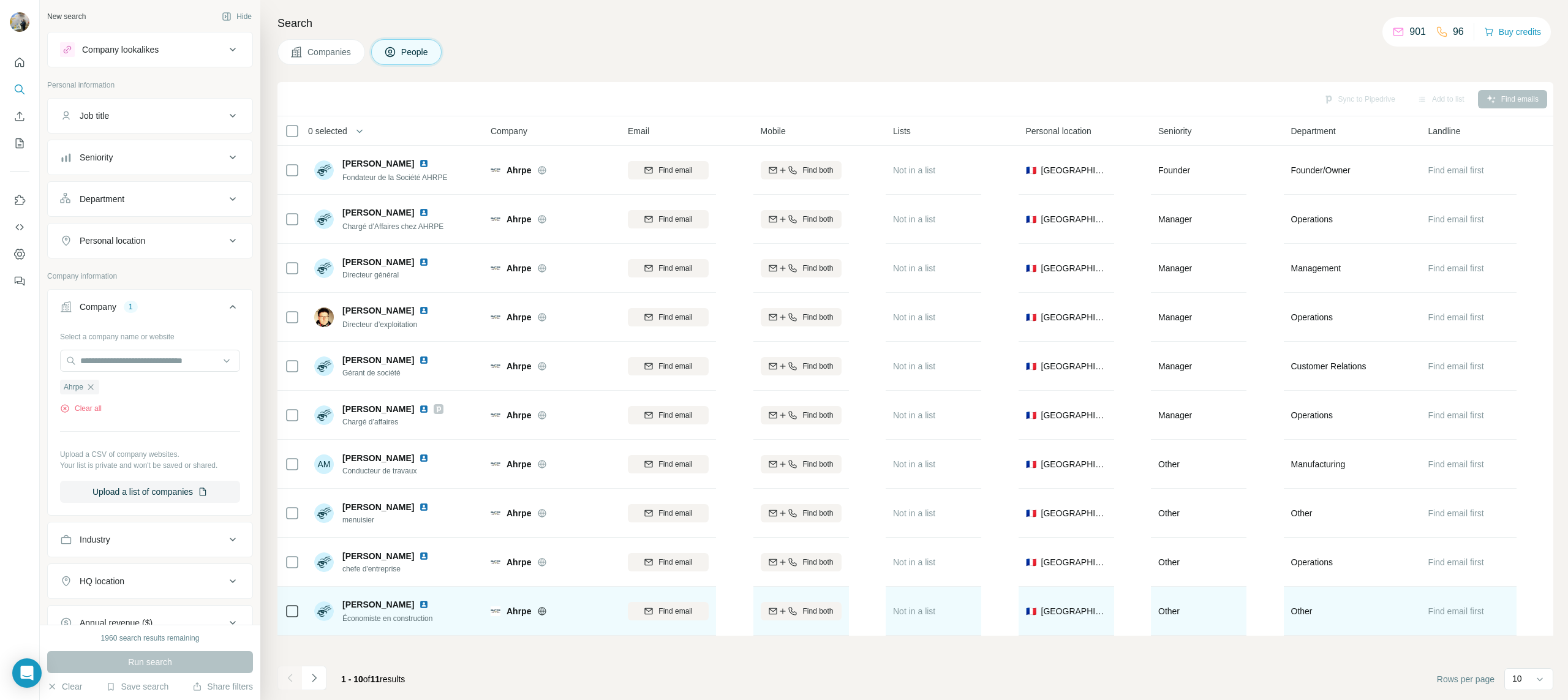
drag, startPoint x: 416, startPoint y: 617, endPoint x: 337, endPoint y: 601, distance: 80.6
click at [341, 603] on div "[PERSON_NAME] Économiste en construction" at bounding box center [373, 611] width 119 height 26
click at [337, 601] on div "[PERSON_NAME] Économiste en construction" at bounding box center [373, 611] width 119 height 26
drag, startPoint x: 346, startPoint y: 602, endPoint x: 403, endPoint y: 614, distance: 58.2
click at [397, 614] on div "[PERSON_NAME] Économiste en construction" at bounding box center [388, 611] width 91 height 26
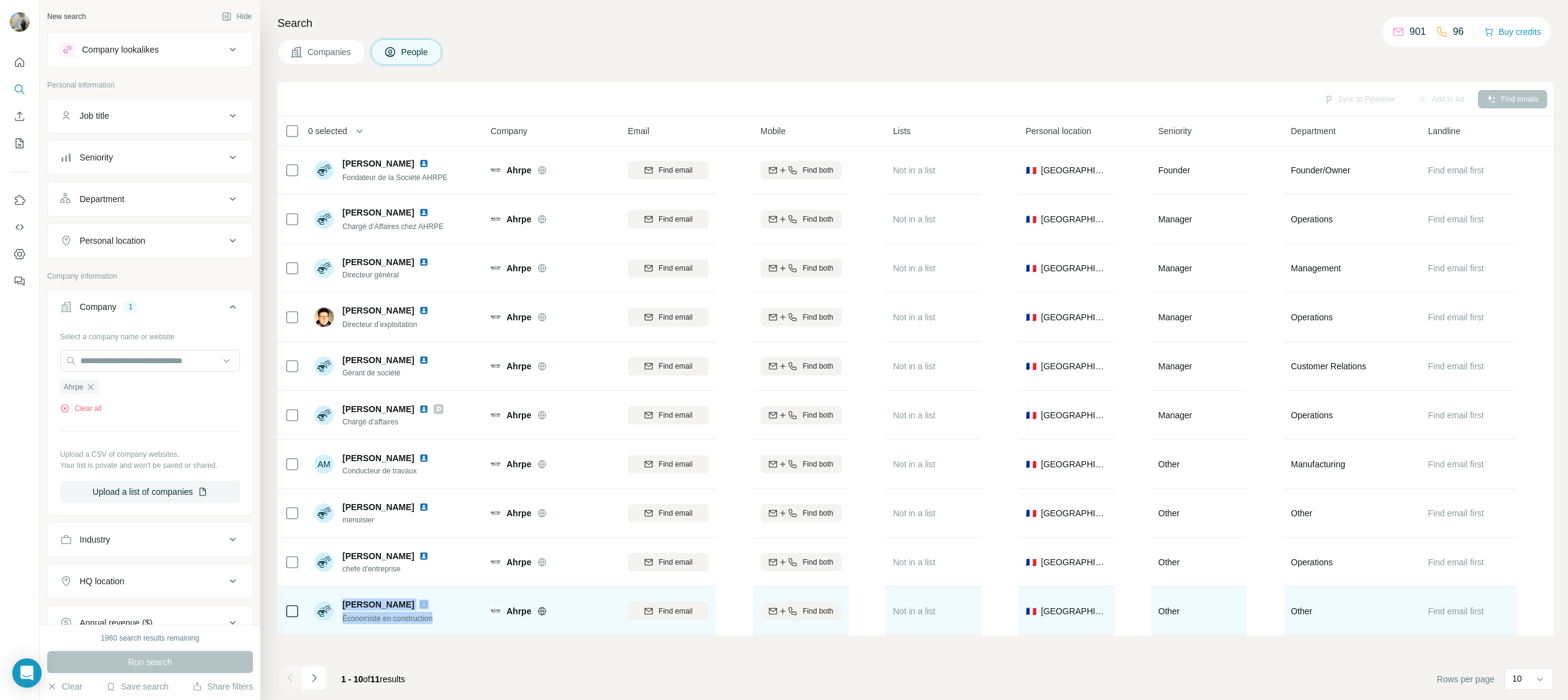
drag, startPoint x: 442, startPoint y: 618, endPoint x: 343, endPoint y: 608, distance: 99.5
click at [343, 609] on div "[PERSON_NAME] Économiste en construction" at bounding box center [395, 611] width 163 height 33
click at [343, 608] on span "[PERSON_NAME]" at bounding box center [379, 604] width 71 height 12
drag, startPoint x: 363, startPoint y: 610, endPoint x: 431, endPoint y: 619, distance: 68.6
click at [429, 619] on div "[PERSON_NAME] Économiste en construction" at bounding box center [388, 611] width 91 height 26
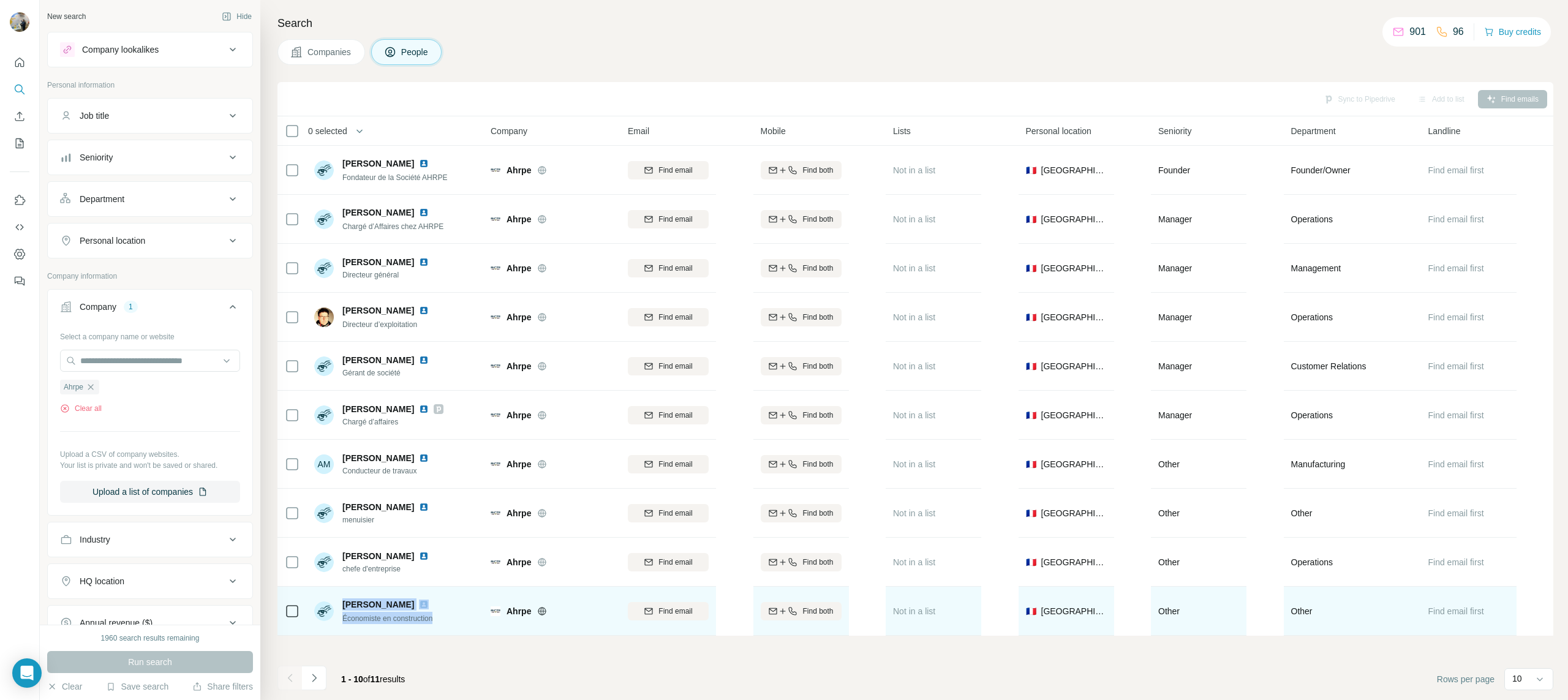
drag, startPoint x: 431, startPoint y: 619, endPoint x: 349, endPoint y: 603, distance: 83.5
click at [349, 603] on div "[PERSON_NAME] Économiste en construction" at bounding box center [388, 611] width 91 height 26
click at [349, 603] on span "[PERSON_NAME]" at bounding box center [379, 604] width 71 height 12
drag, startPoint x: 379, startPoint y: 611, endPoint x: 434, endPoint y: 618, distance: 55.4
click at [433, 618] on div "[PERSON_NAME] Économiste en construction" at bounding box center [388, 611] width 91 height 26
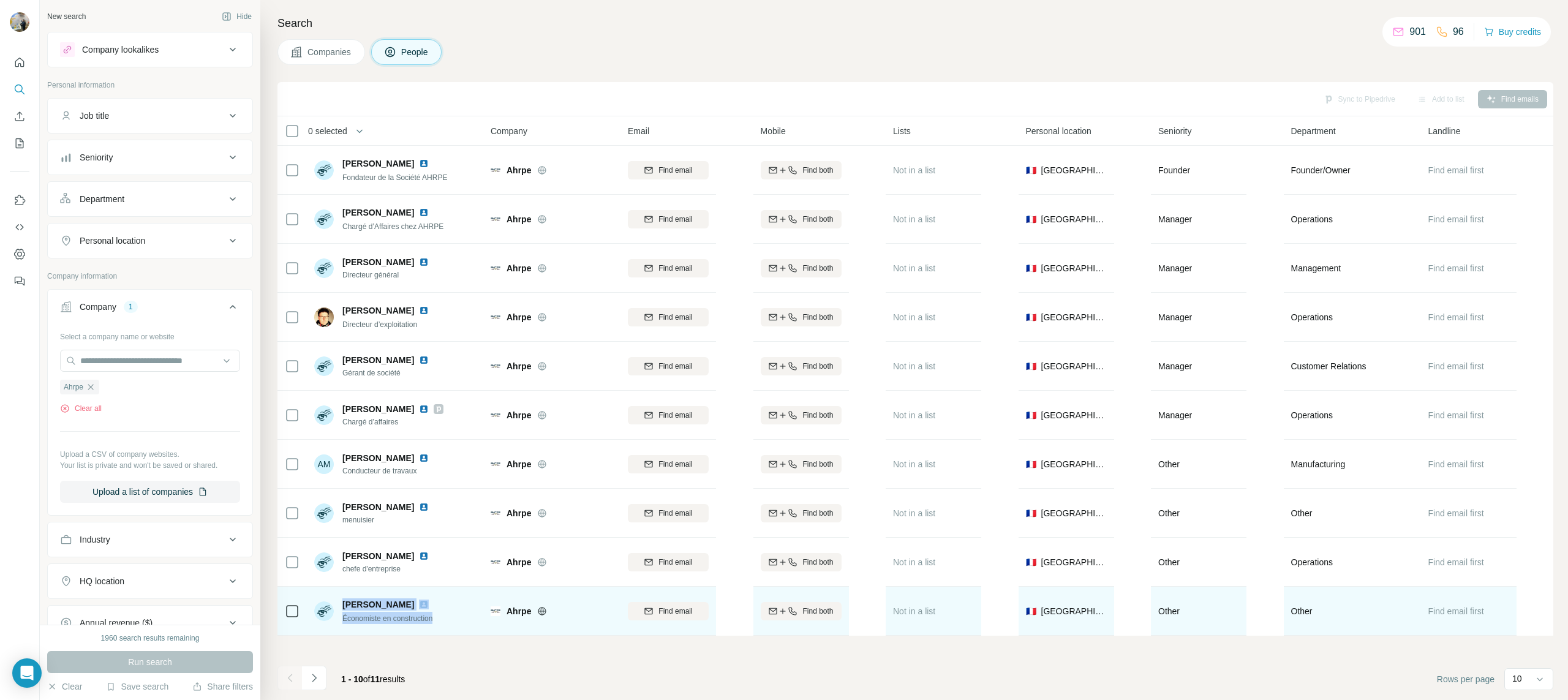
drag, startPoint x: 434, startPoint y: 618, endPoint x: 347, endPoint y: 598, distance: 89.3
click at [346, 598] on div "[PERSON_NAME] Économiste en construction" at bounding box center [388, 611] width 91 height 26
drag, startPoint x: 347, startPoint y: 598, endPoint x: 432, endPoint y: 619, distance: 87.6
click at [434, 619] on div "[PERSON_NAME] Économiste en construction" at bounding box center [388, 611] width 91 height 26
drag, startPoint x: 432, startPoint y: 619, endPoint x: 338, endPoint y: 597, distance: 96.5
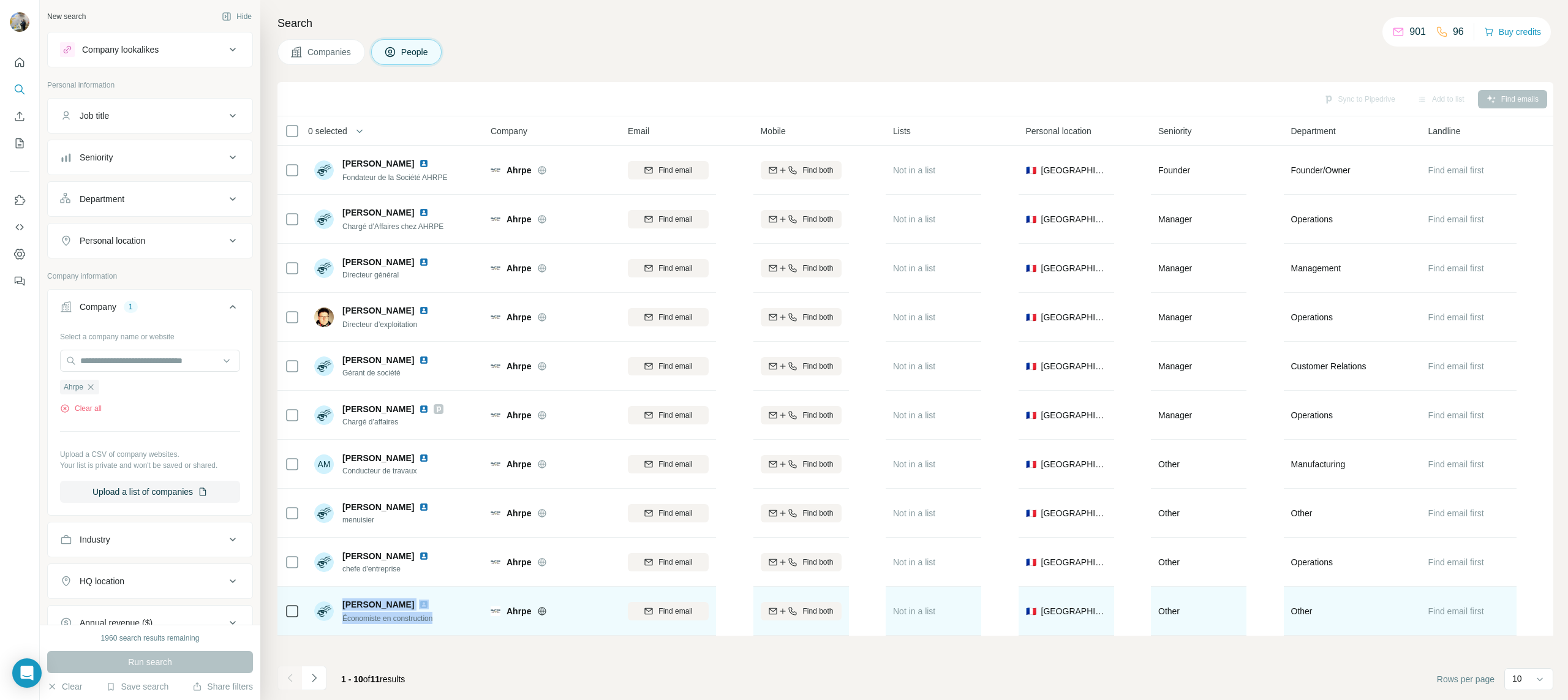
click at [338, 597] on div "[PERSON_NAME] Économiste en construction" at bounding box center [395, 611] width 163 height 33
drag, startPoint x: 343, startPoint y: 598, endPoint x: 431, endPoint y: 617, distance: 90.0
click at [437, 619] on div "[PERSON_NAME] Économiste en construction" at bounding box center [395, 611] width 163 height 33
drag, startPoint x: 431, startPoint y: 617, endPoint x: 344, endPoint y: 598, distance: 89.1
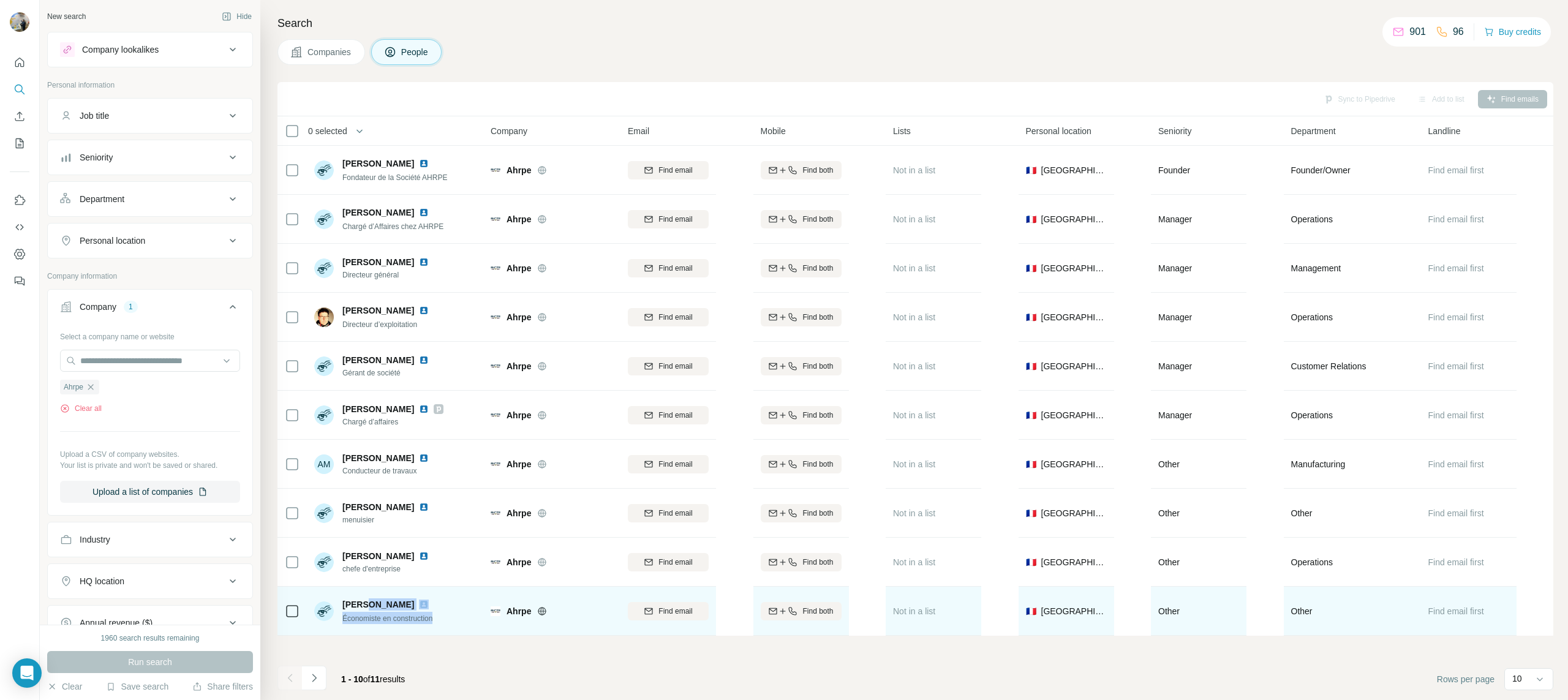
click at [344, 599] on div "[PERSON_NAME] Économiste en construction" at bounding box center [388, 611] width 91 height 26
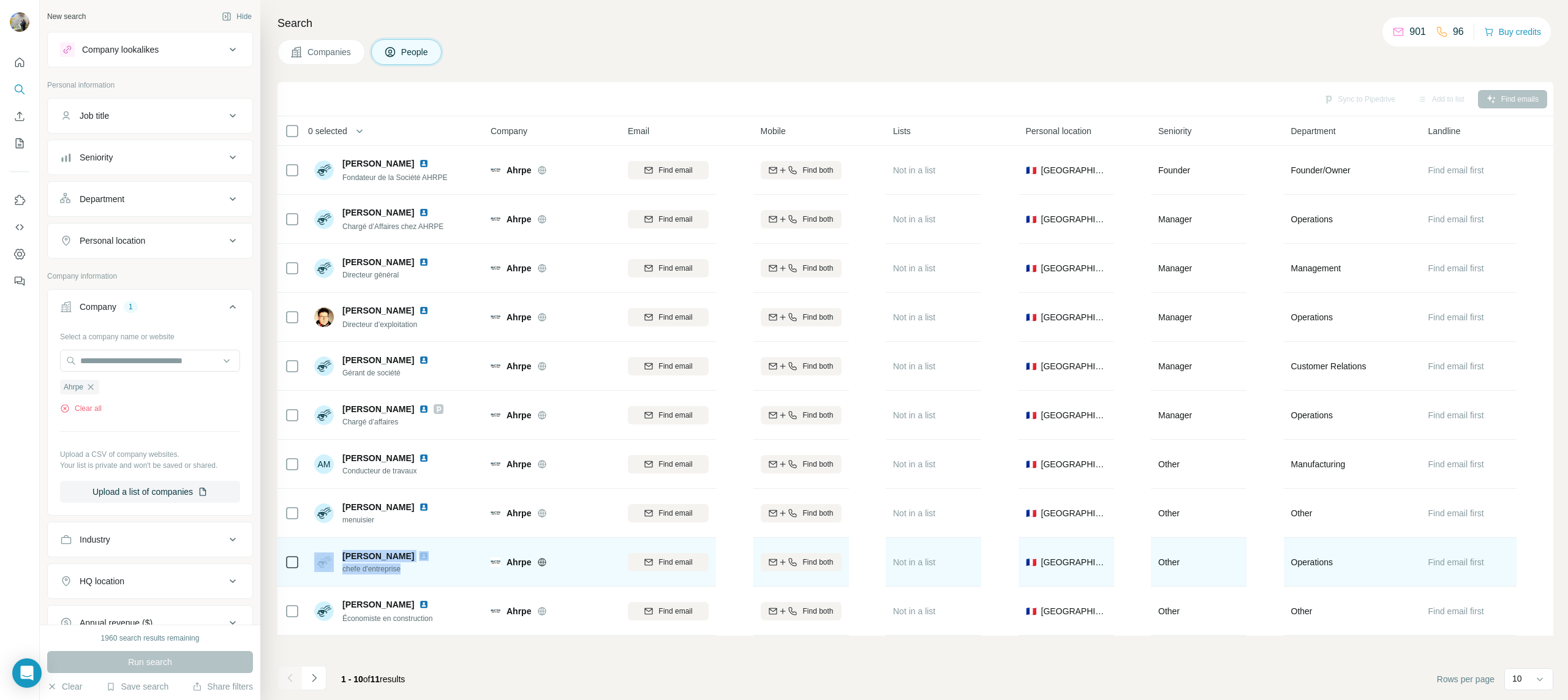
drag, startPoint x: 417, startPoint y: 575, endPoint x: 330, endPoint y: 555, distance: 89.3
click at [330, 555] on div "[PERSON_NAME] chefe d'entreprise" at bounding box center [395, 562] width 163 height 33
drag, startPoint x: 343, startPoint y: 557, endPoint x: 394, endPoint y: 569, distance: 52.4
click at [393, 569] on div "[PERSON_NAME] chefe d'entreprise" at bounding box center [373, 562] width 119 height 24
drag, startPoint x: 384, startPoint y: 567, endPoint x: 355, endPoint y: 559, distance: 30.1
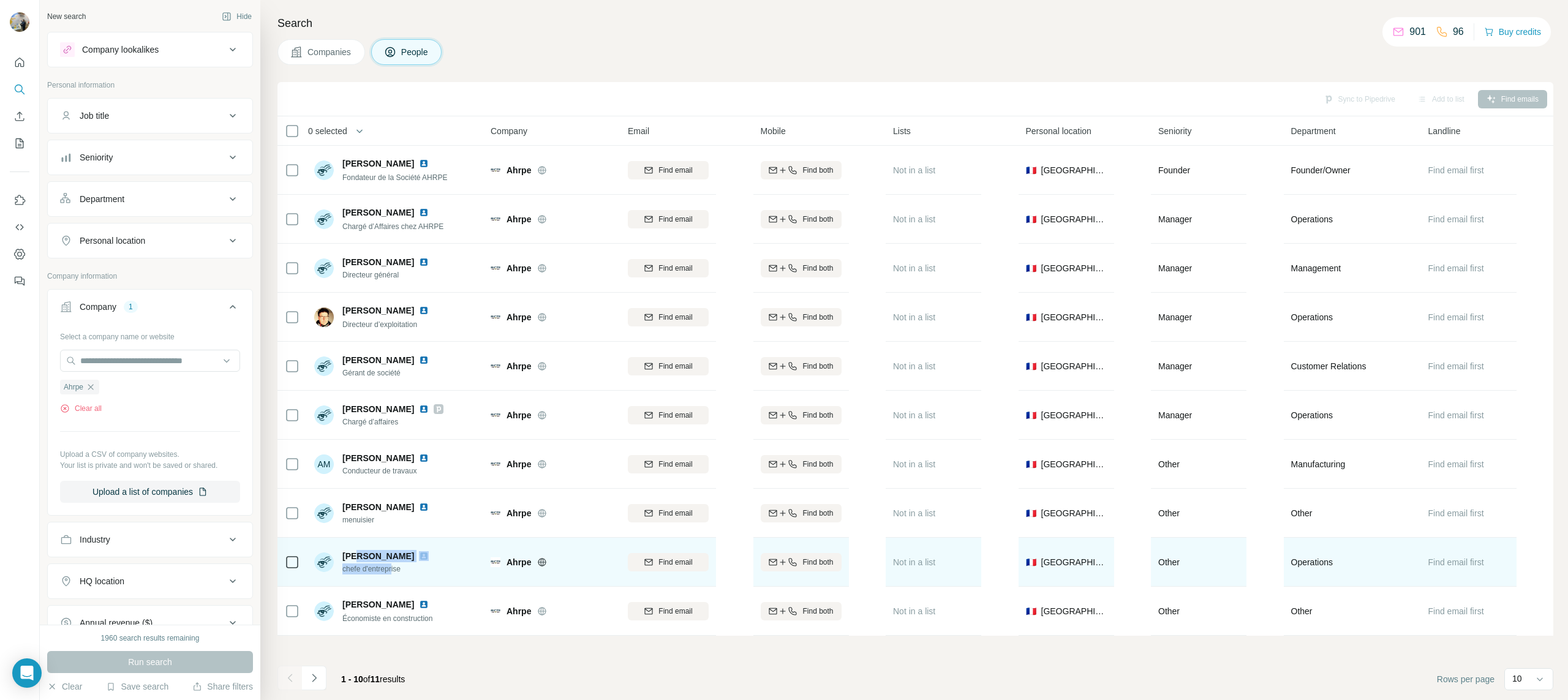
click at [356, 559] on div "[PERSON_NAME] chefe d'entreprise" at bounding box center [388, 562] width 91 height 24
click at [375, 570] on span "chefe d'entreprise" at bounding box center [388, 569] width 91 height 11
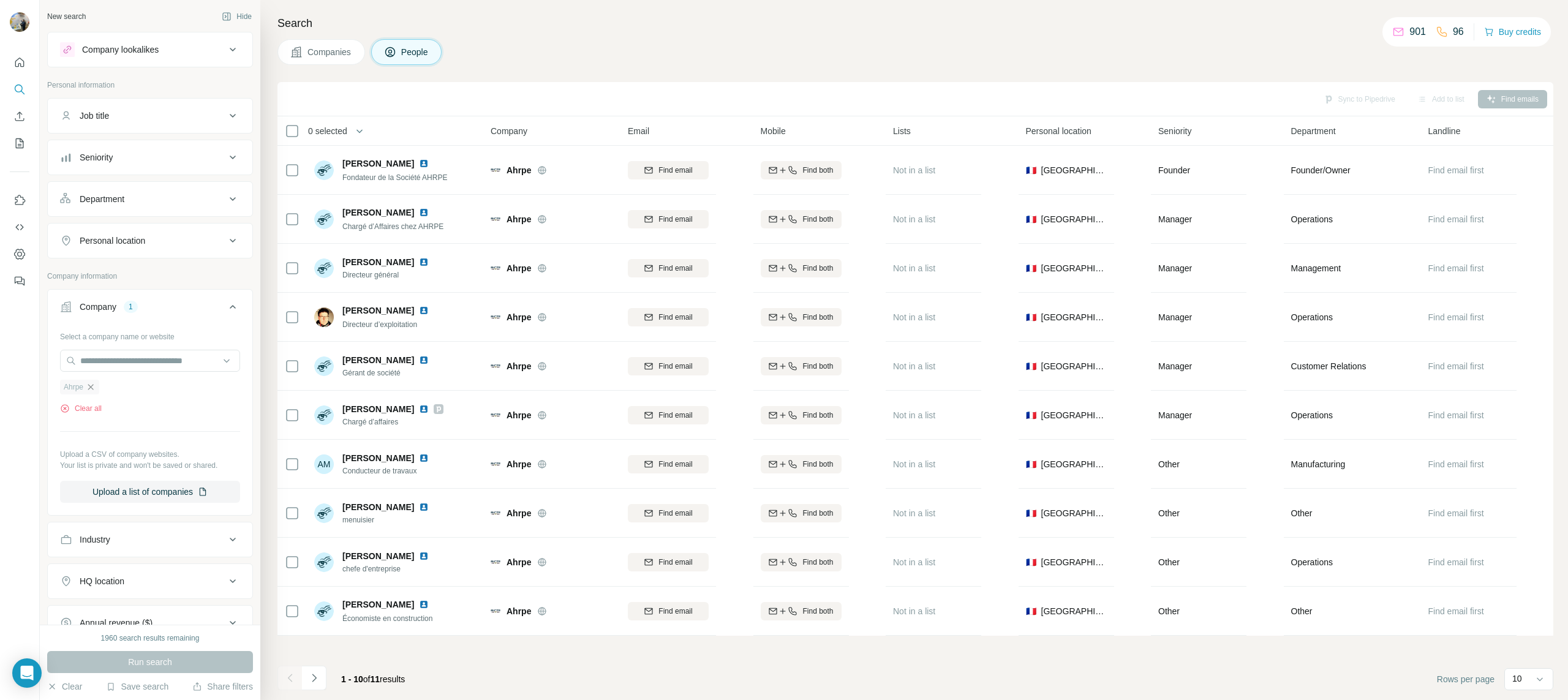
click at [90, 383] on icon "button" at bounding box center [90, 387] width 10 height 10
click at [100, 363] on input "text" at bounding box center [150, 360] width 180 height 22
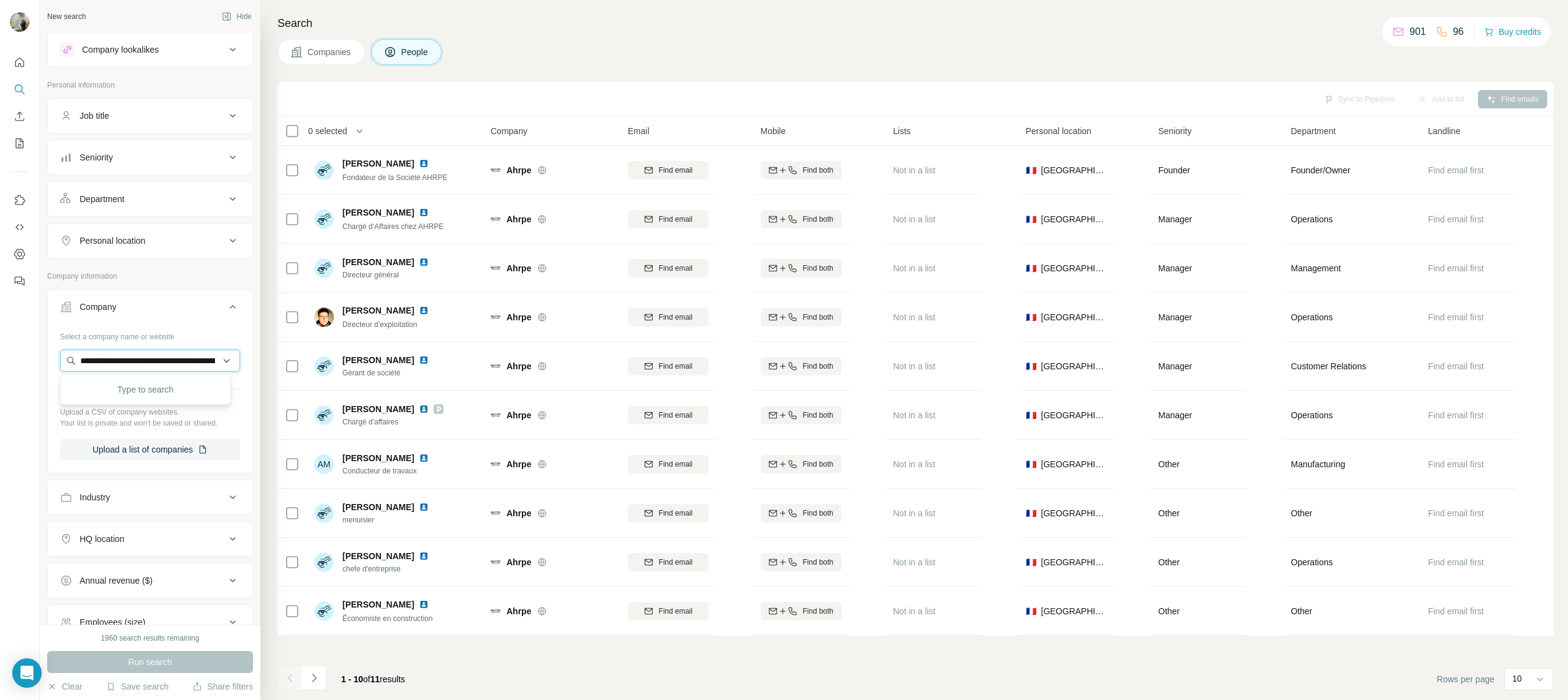
scroll to position [0, 135]
type input "**********"
click at [119, 393] on p "Spie Batignolles" at bounding box center [125, 388] width 62 height 12
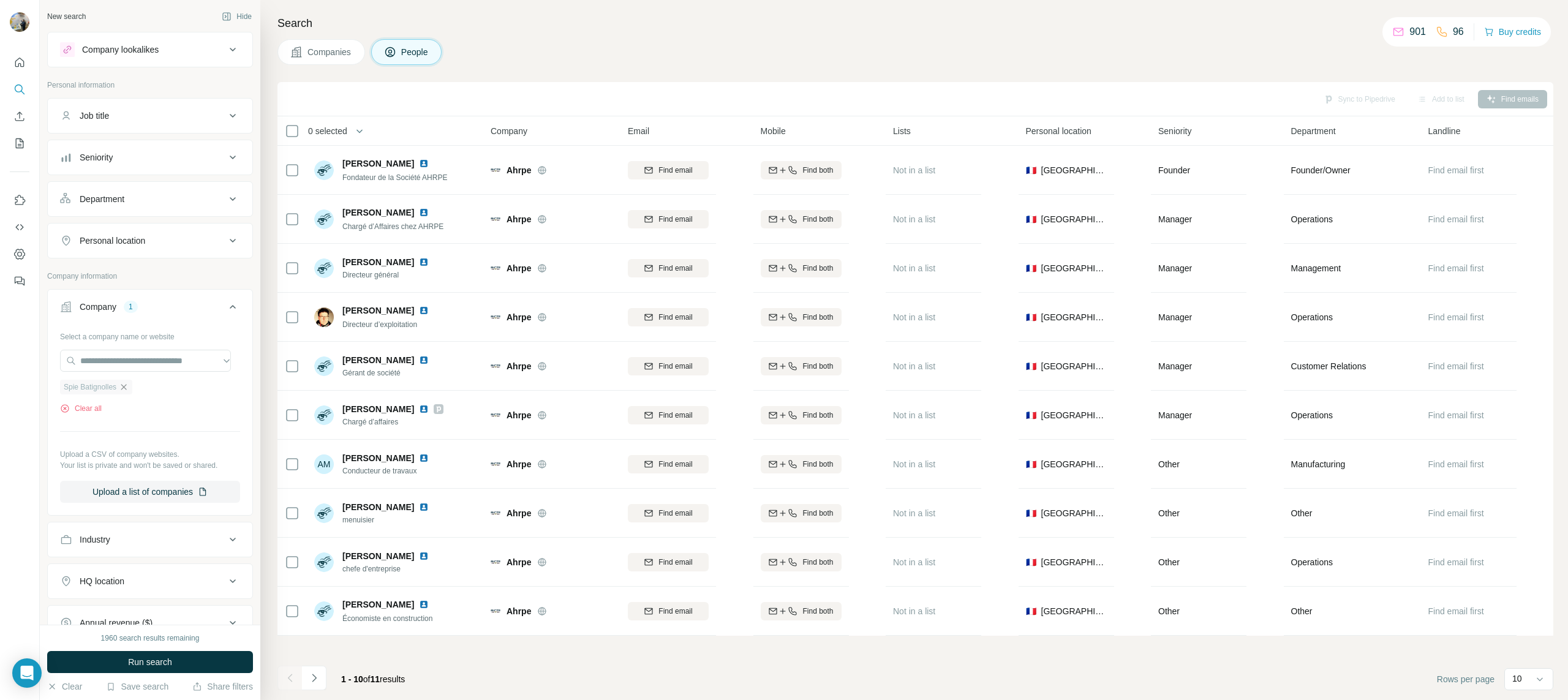
click at [125, 391] on icon "button" at bounding box center [123, 387] width 10 height 10
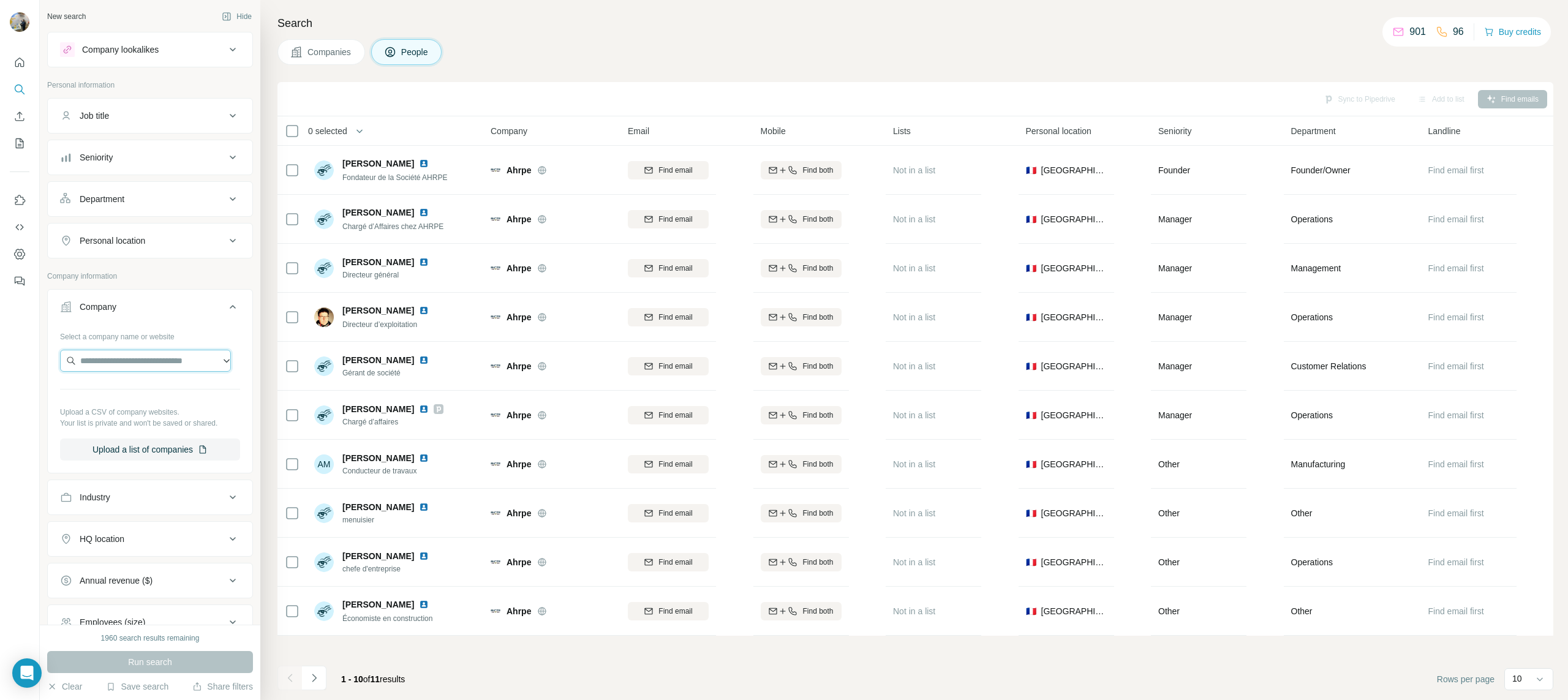
click at [125, 370] on input "text" at bounding box center [145, 360] width 171 height 22
paste input "**********"
type input "**********"
click at [128, 392] on p "Spie Batignolles" at bounding box center [125, 388] width 62 height 12
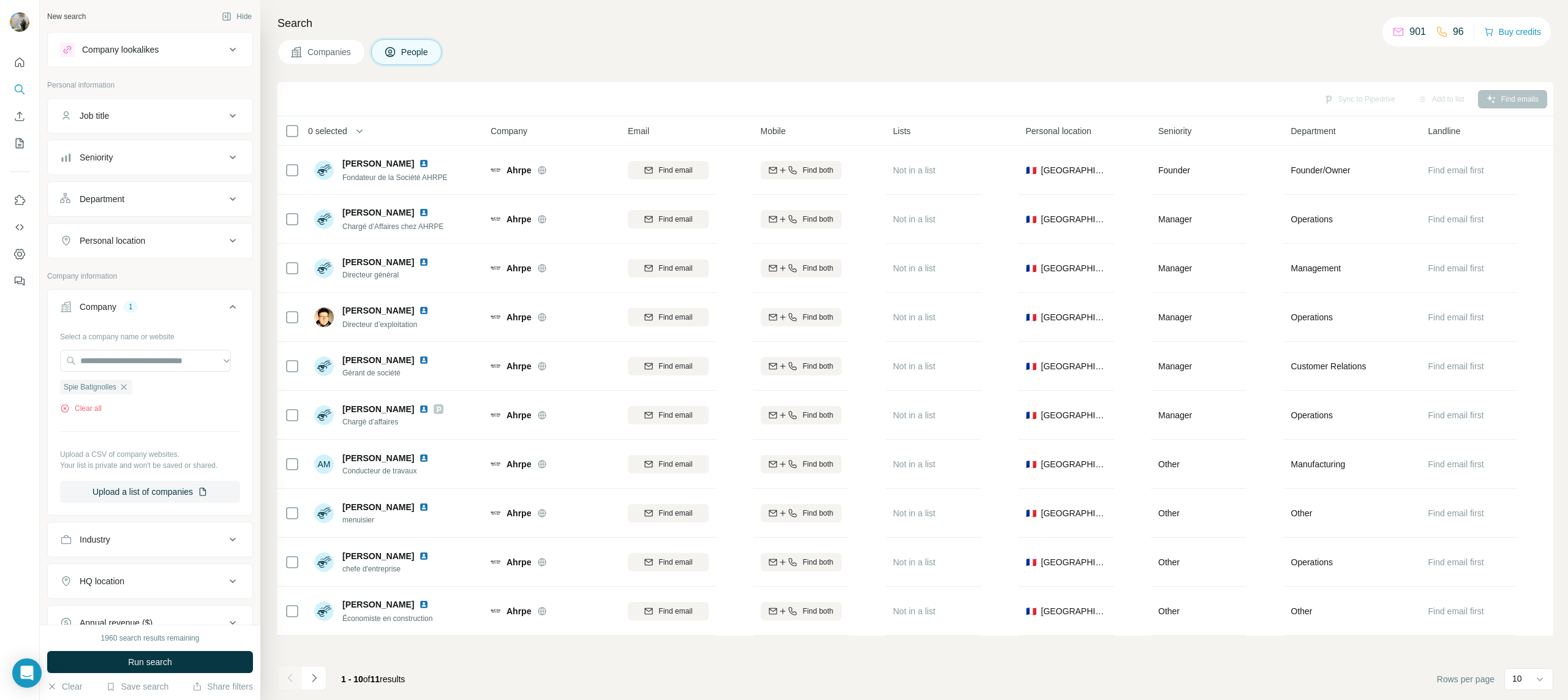
click at [141, 659] on span "Run search" at bounding box center [150, 662] width 44 height 12
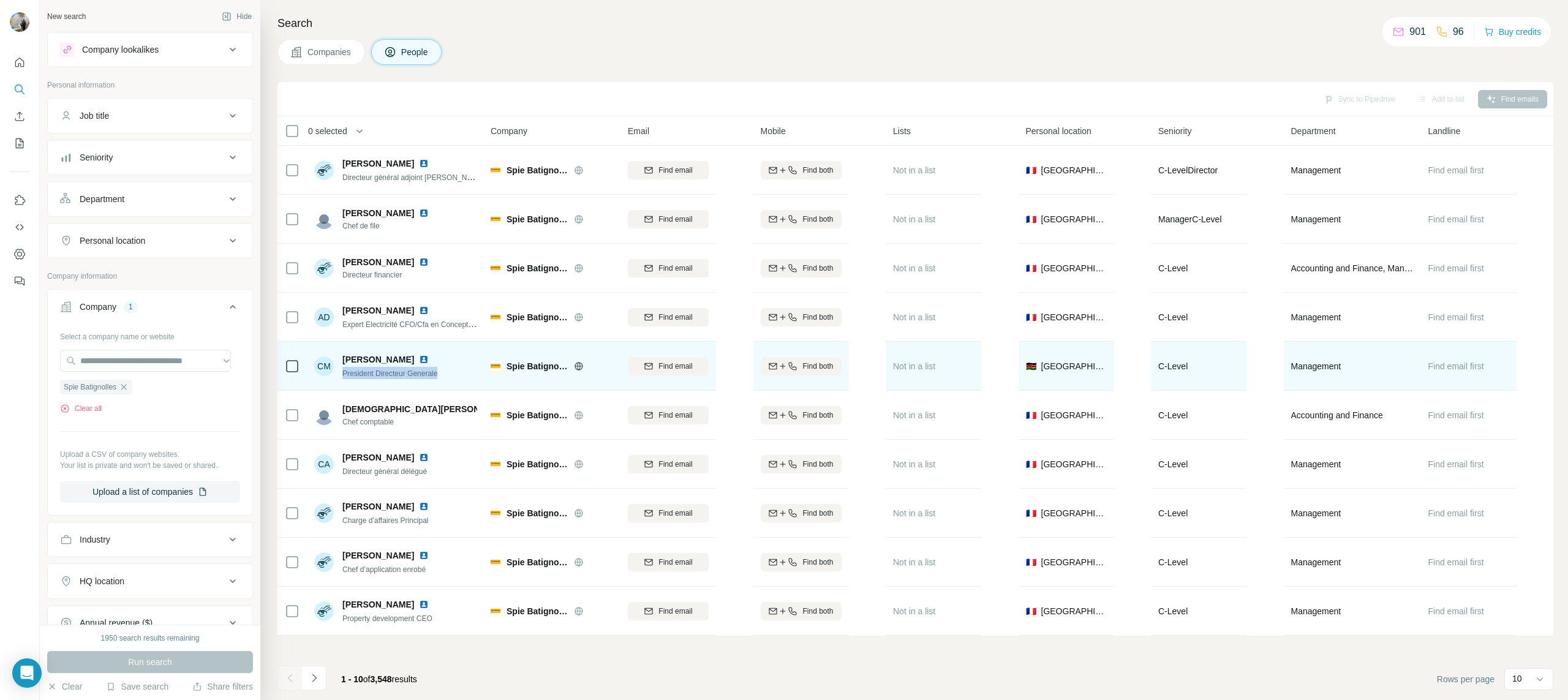
drag, startPoint x: 420, startPoint y: 374, endPoint x: 341, endPoint y: 377, distance: 79.1
click at [341, 377] on div "CM [PERSON_NAME] President Directeur Generale" at bounding box center [395, 366] width 163 height 33
click at [341, 375] on div "CM [PERSON_NAME] President Directeur Generale" at bounding box center [375, 366] width 123 height 26
drag, startPoint x: 385, startPoint y: 375, endPoint x: 458, endPoint y: 373, distance: 73.0
click at [459, 375] on div "CM [PERSON_NAME] President Directeur Generale" at bounding box center [395, 366] width 163 height 33
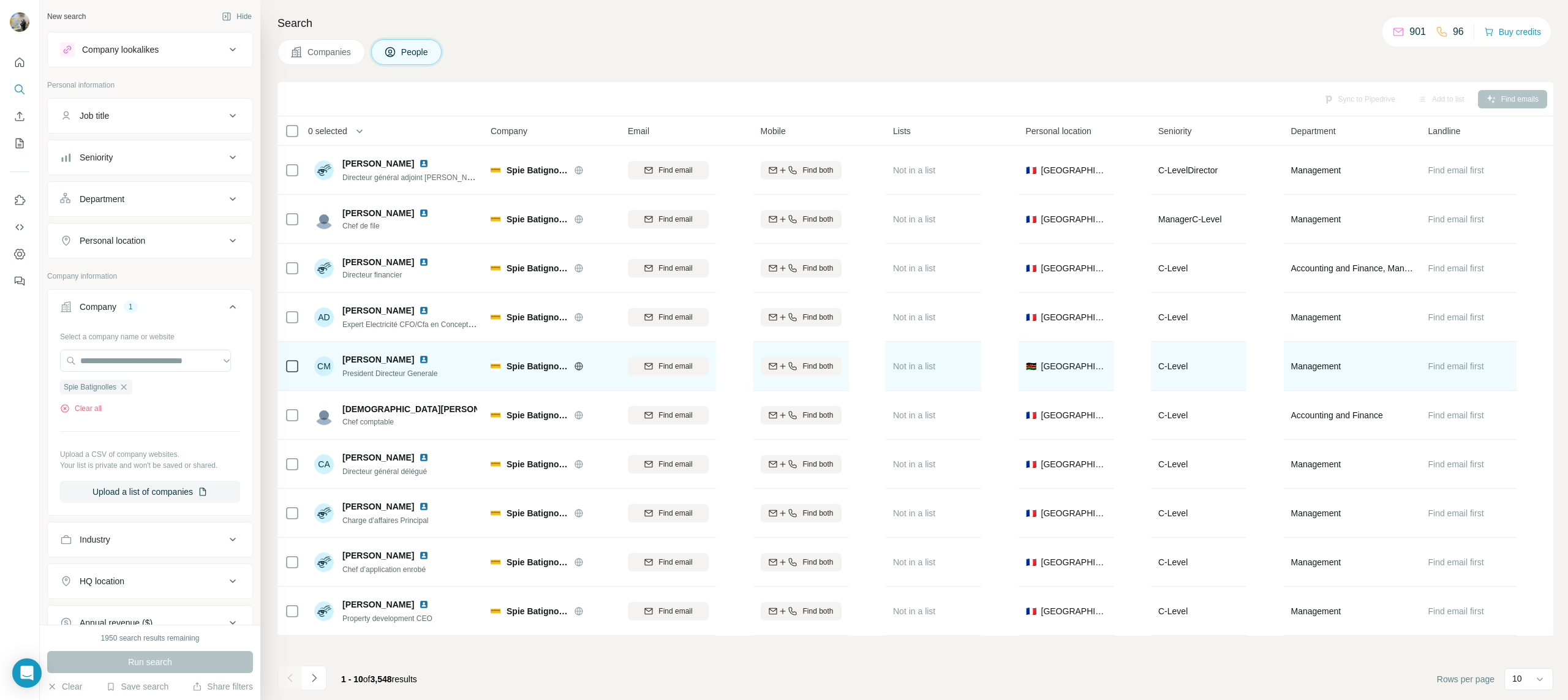
click at [458, 373] on div "CM [PERSON_NAME] President Directeur Generale" at bounding box center [395, 366] width 163 height 33
drag, startPoint x: 422, startPoint y: 374, endPoint x: 335, endPoint y: 374, distance: 87.0
click at [335, 374] on div "CM [PERSON_NAME] President Directeur Generale" at bounding box center [395, 366] width 163 height 33
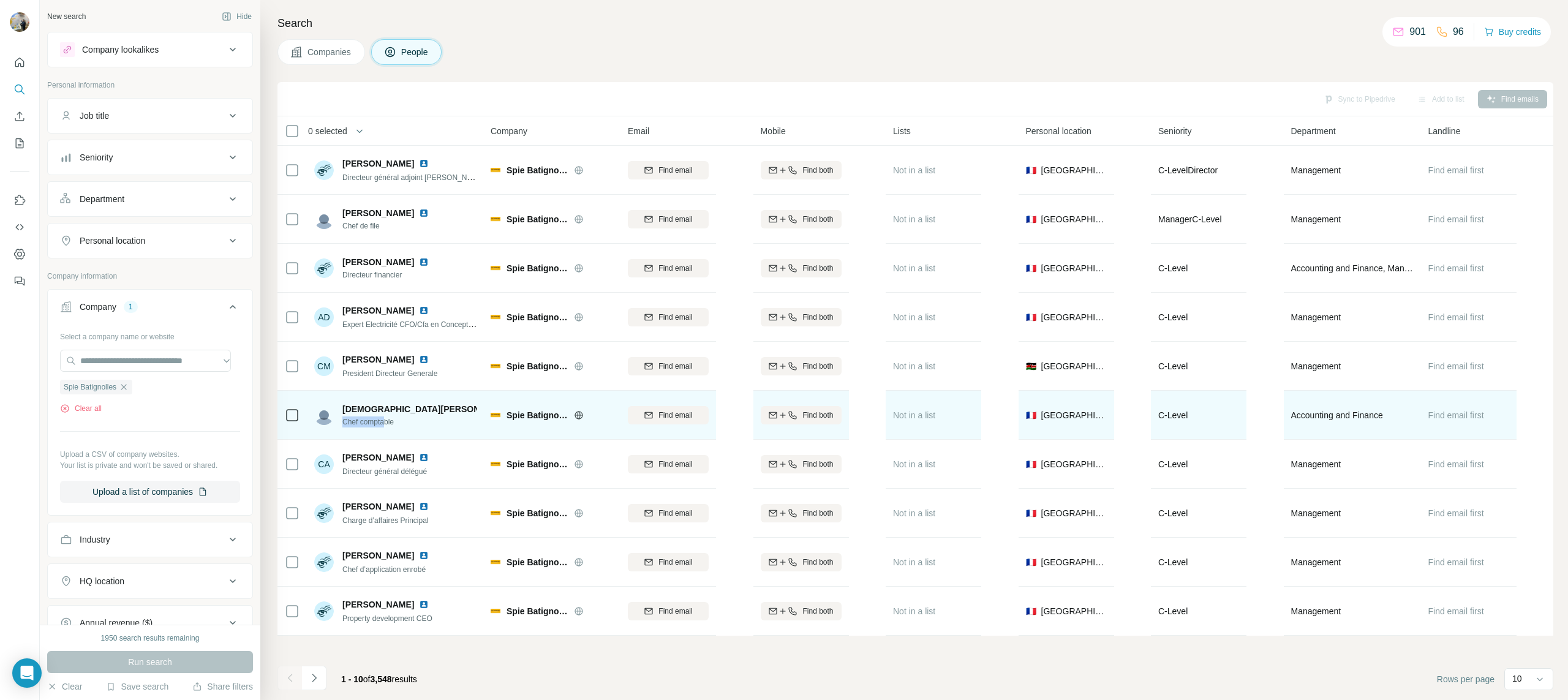
drag, startPoint x: 344, startPoint y: 424, endPoint x: 410, endPoint y: 423, distance: 66.0
click at [403, 424] on span "Chef comptable" at bounding box center [410, 422] width 135 height 11
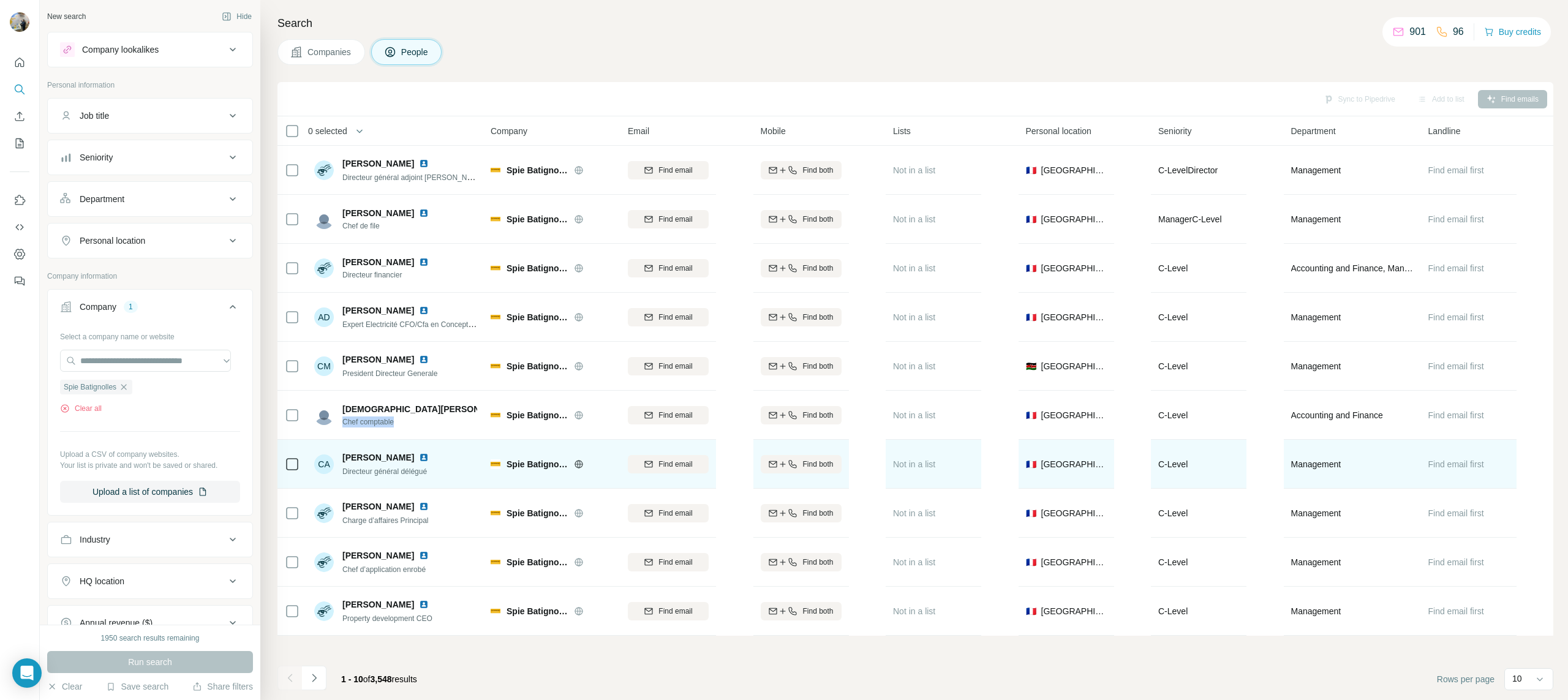
drag, startPoint x: 410, startPoint y: 423, endPoint x: 397, endPoint y: 444, distance: 24.7
click at [409, 423] on span "Chef comptable" at bounding box center [410, 422] width 135 height 11
drag, startPoint x: 410, startPoint y: 474, endPoint x: 343, endPoint y: 477, distance: 67.1
click at [343, 476] on div "CA [PERSON_NAME] Directeur général délégué" at bounding box center [395, 464] width 163 height 33
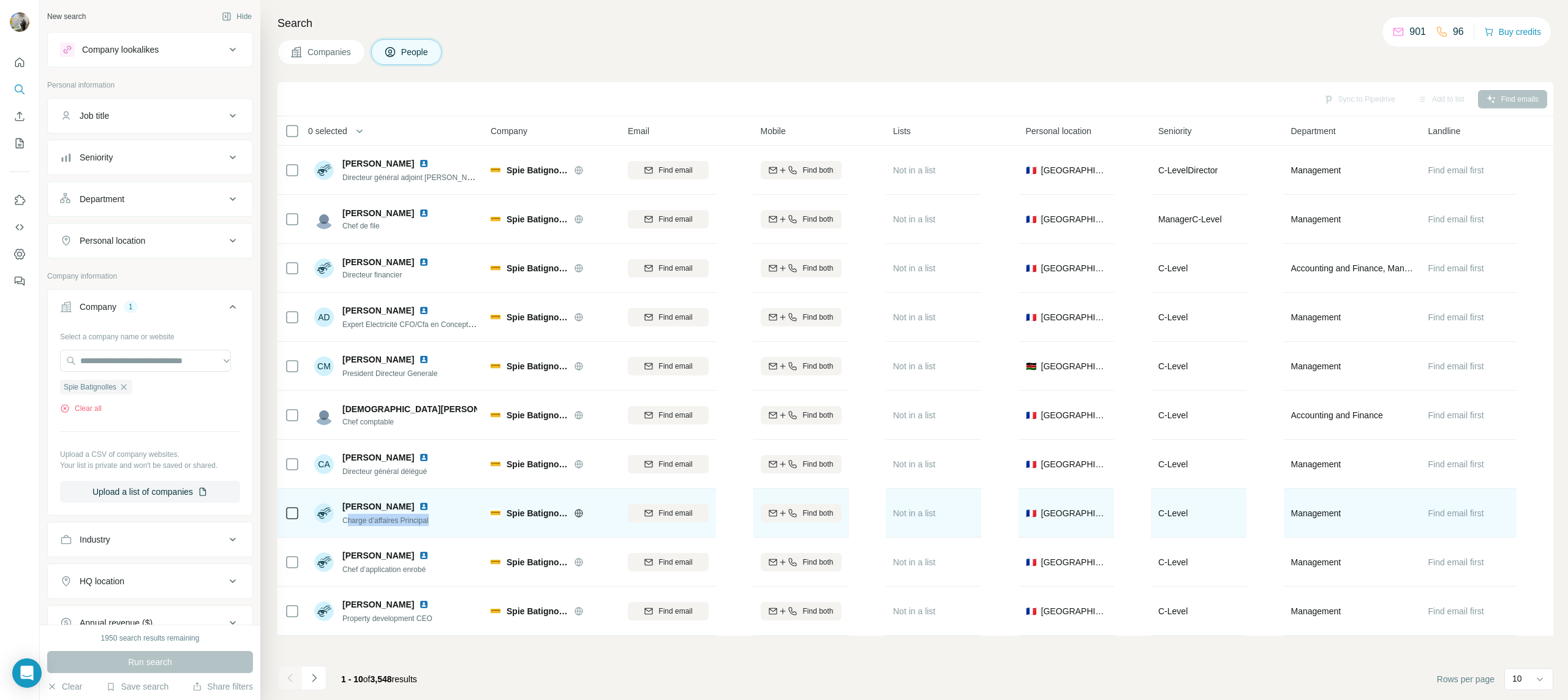
drag, startPoint x: 346, startPoint y: 522, endPoint x: 438, endPoint y: 522, distance: 92.0
click at [435, 522] on div "[PERSON_NAME] Charge d’affaires Principal" at bounding box center [395, 513] width 163 height 33
click at [438, 522] on div "[PERSON_NAME] Charge d’affaires Principal" at bounding box center [395, 513] width 163 height 33
click at [354, 524] on div "[PERSON_NAME] Charge d’affaires Principal" at bounding box center [395, 513] width 163 height 33
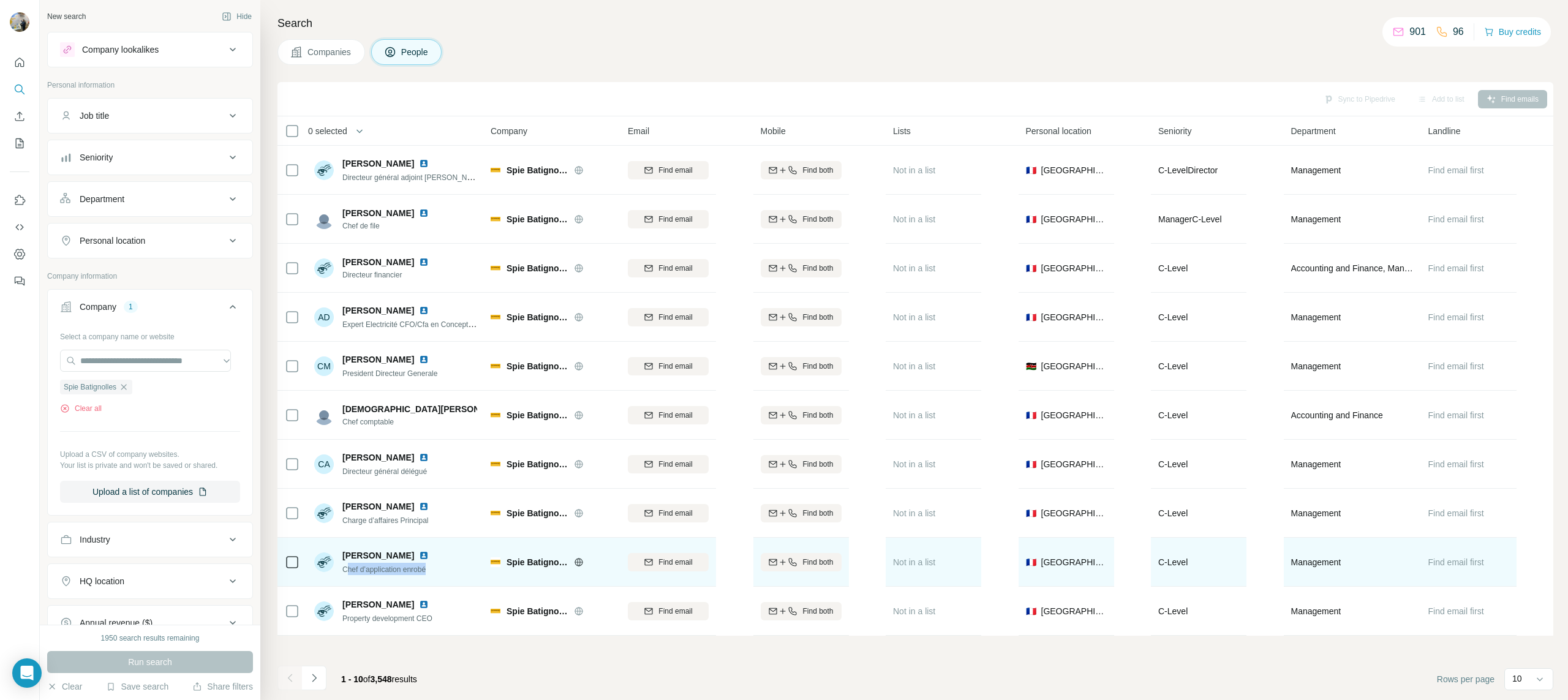
drag, startPoint x: 434, startPoint y: 568, endPoint x: 344, endPoint y: 571, distance: 90.0
click at [344, 571] on div "Chef d’application enrobé" at bounding box center [388, 569] width 91 height 12
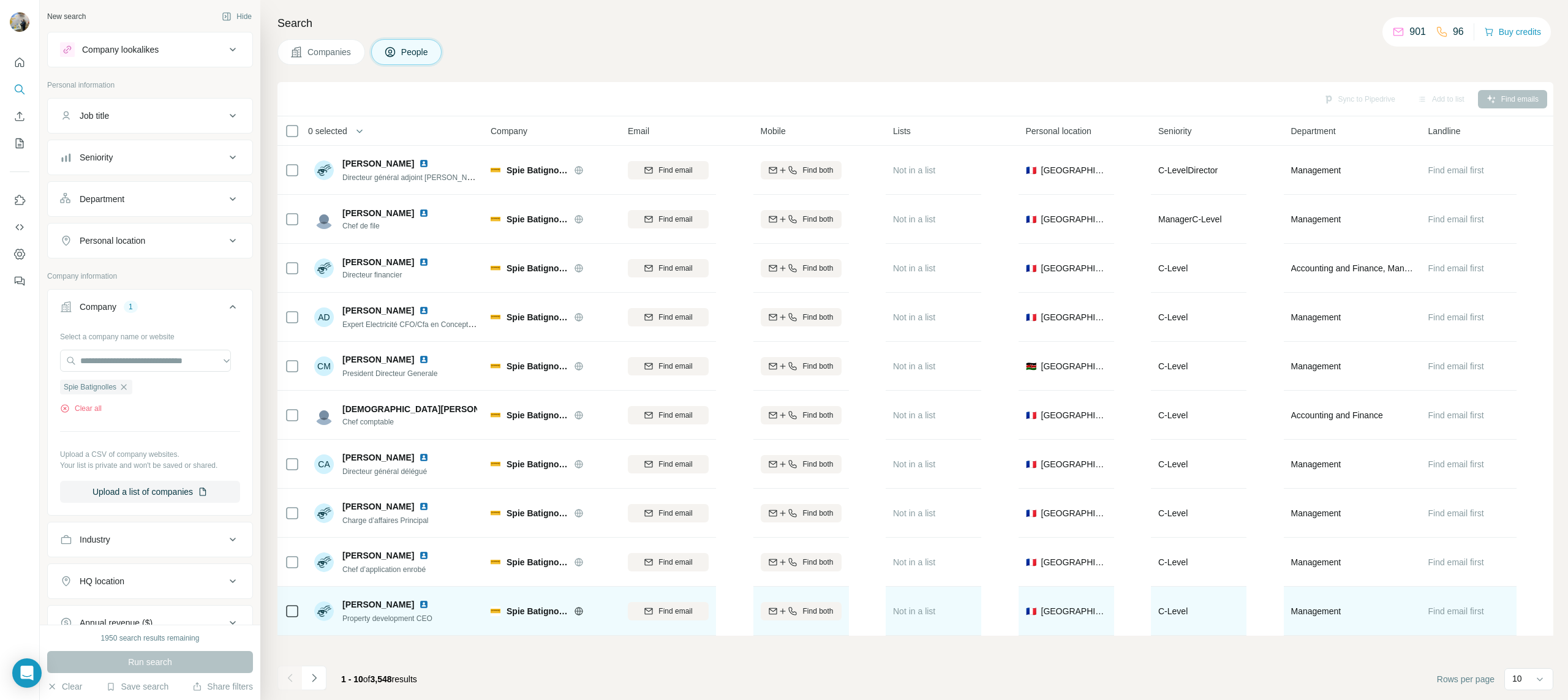
drag, startPoint x: 357, startPoint y: 623, endPoint x: 420, endPoint y: 623, distance: 63.0
click at [400, 623] on div "Property development CEO" at bounding box center [388, 618] width 91 height 12
click at [432, 623] on div "Property development CEO" at bounding box center [388, 618] width 91 height 12
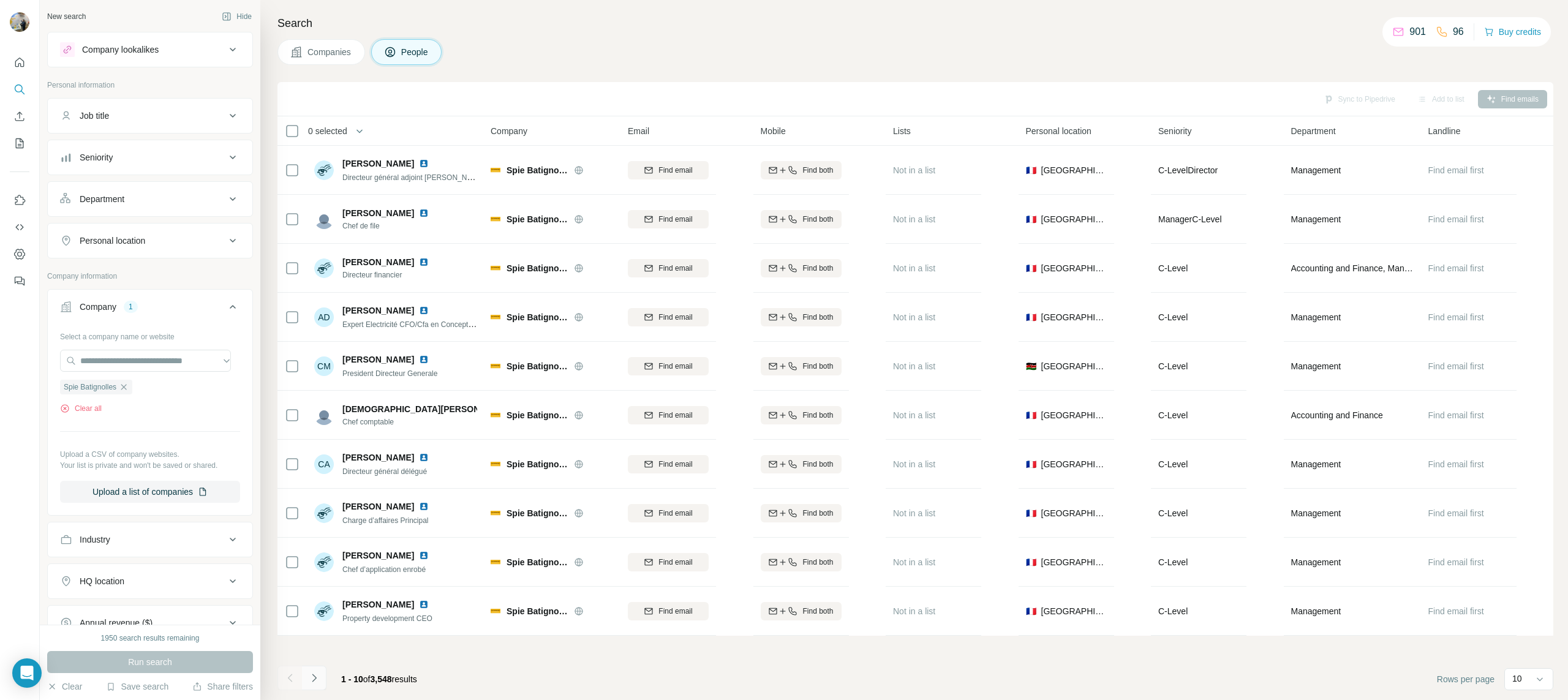
click at [325, 673] on button "Navigate to next page" at bounding box center [314, 678] width 24 height 24
click at [125, 388] on icon "button" at bounding box center [123, 387] width 10 height 10
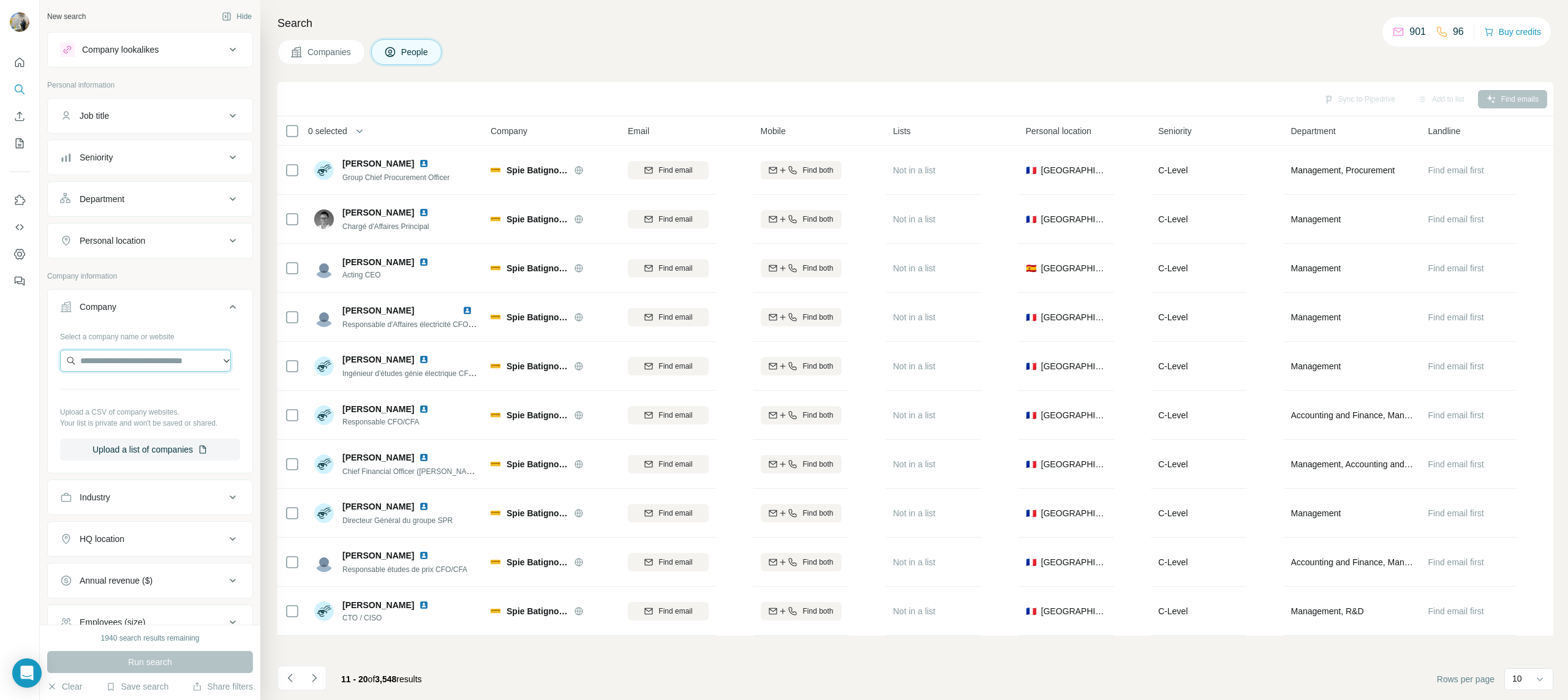
click at [130, 366] on input "text" at bounding box center [145, 360] width 171 height 22
type input "**********"
click at [129, 399] on div "Hasap [DOMAIN_NAME]" at bounding box center [145, 394] width 165 height 33
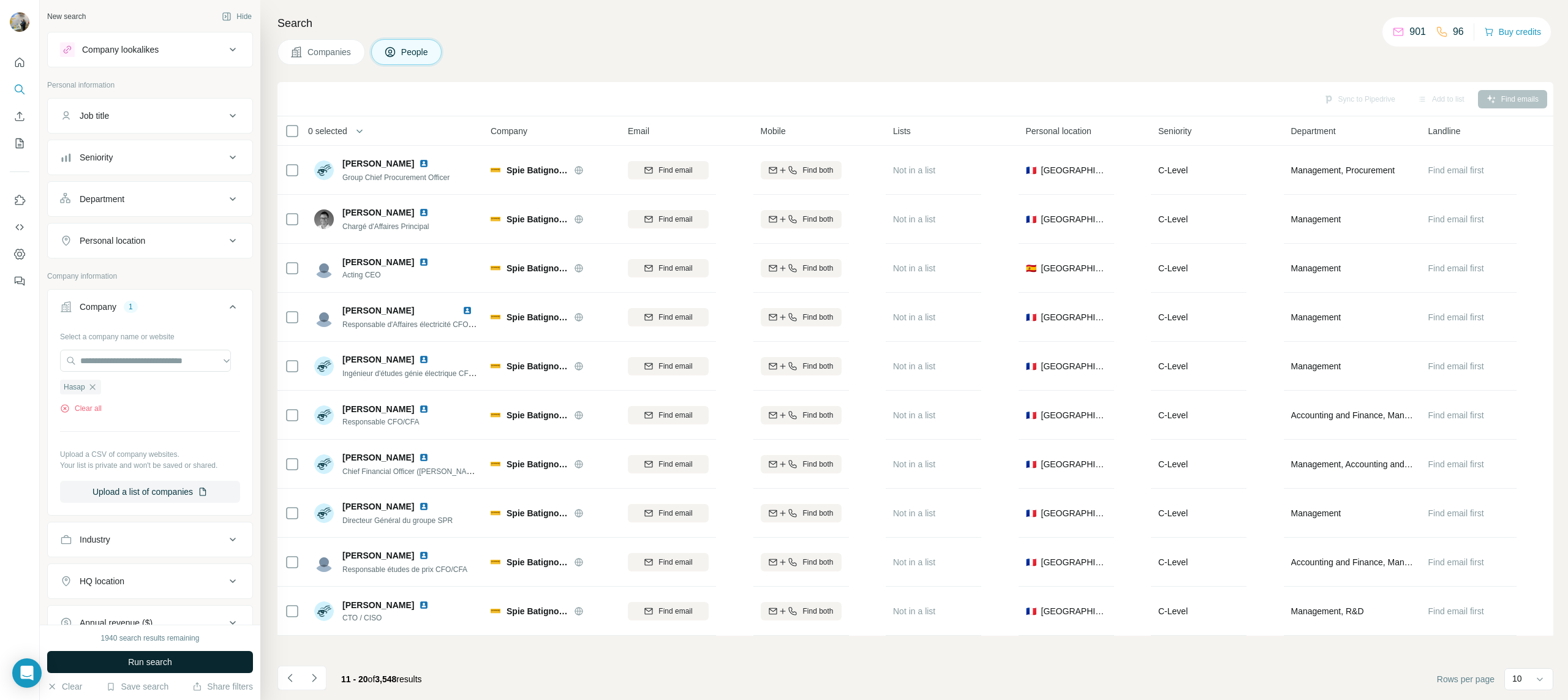
click at [135, 653] on button "Run search" at bounding box center [150, 662] width 206 height 22
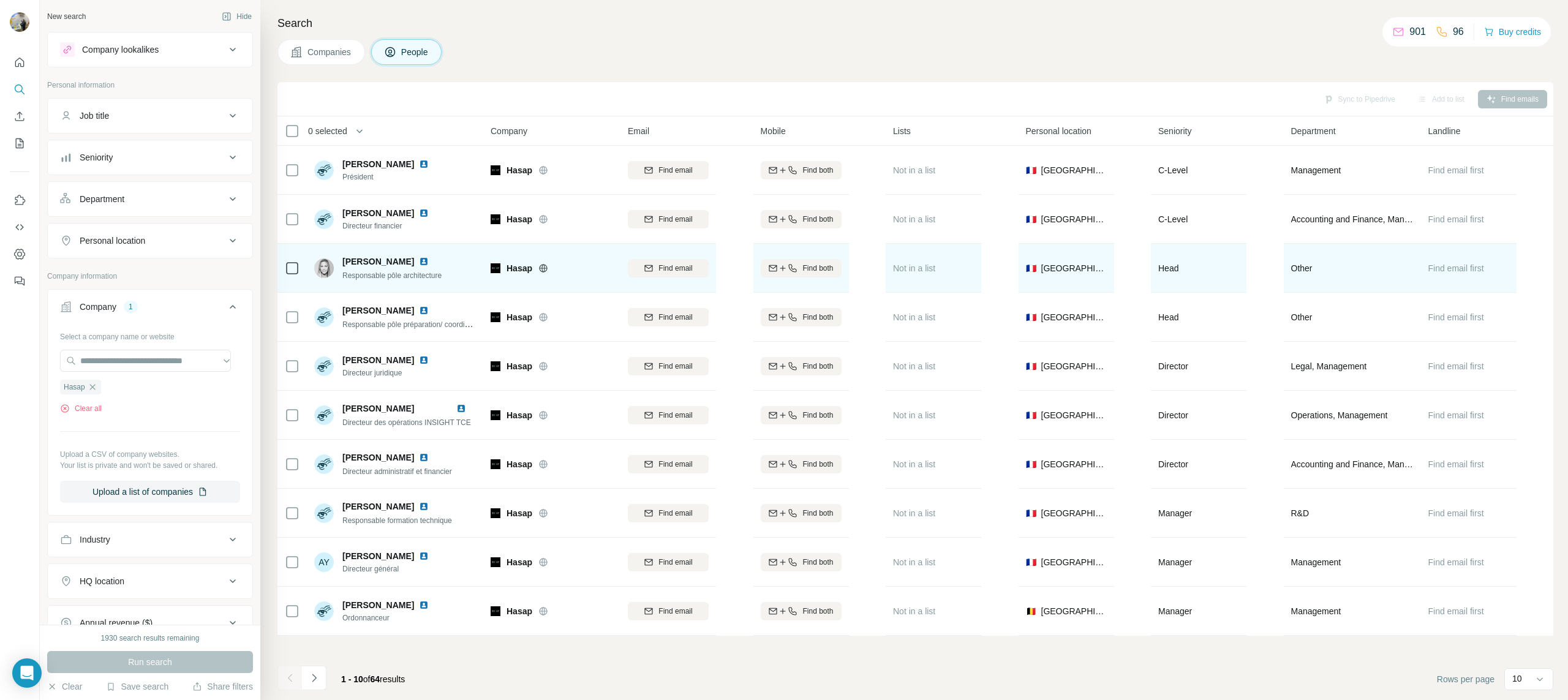
click at [392, 277] on span "Responsable pôle architecture" at bounding box center [392, 275] width 100 height 8
click at [435, 279] on span "Responsable pôle architecture" at bounding box center [392, 275] width 100 height 8
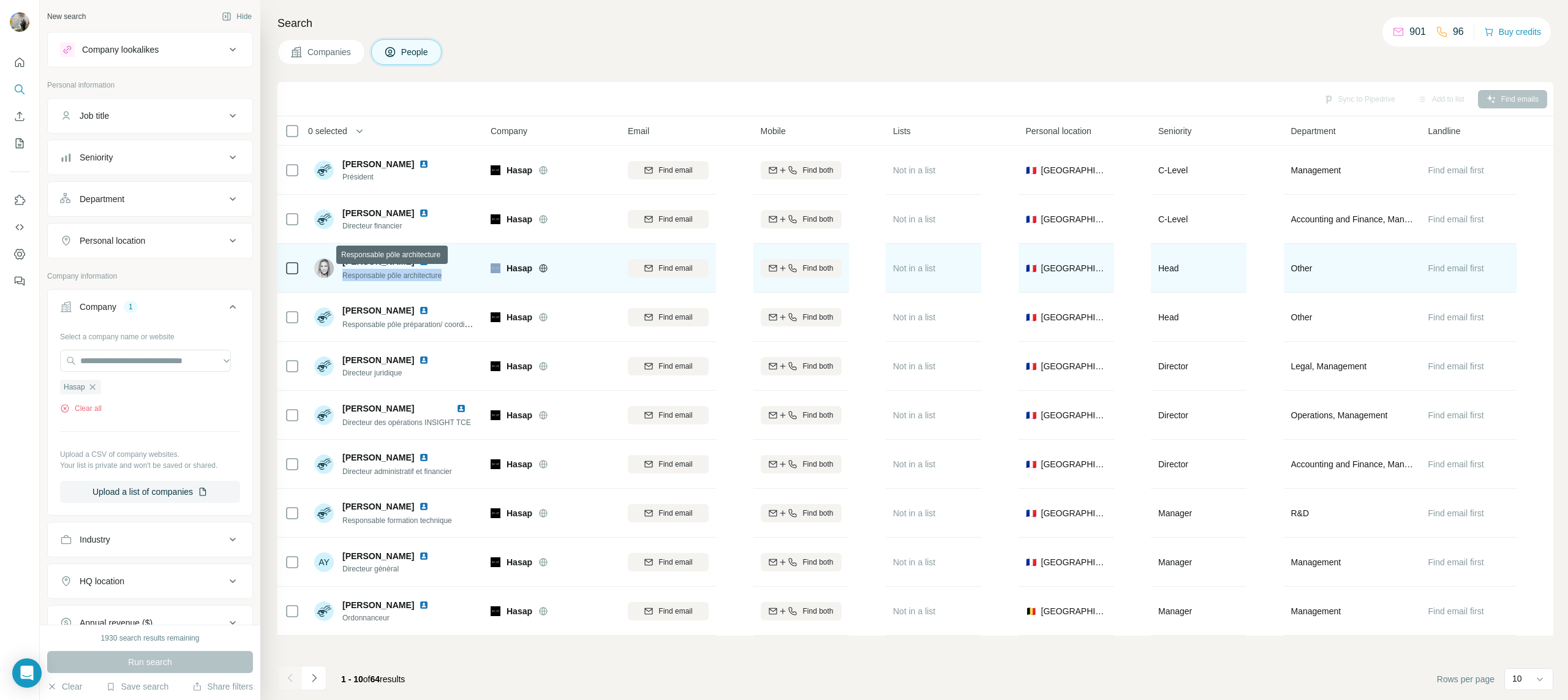
click at [435, 279] on span "Responsable pôle architecture" at bounding box center [392, 275] width 100 height 8
click at [427, 259] on img at bounding box center [423, 261] width 10 height 10
click at [437, 280] on span "Responsable pôle architecture" at bounding box center [392, 275] width 100 height 8
drag, startPoint x: 448, startPoint y: 277, endPoint x: 341, endPoint y: 261, distance: 108.2
click at [341, 261] on div "[PERSON_NAME] Responsable pôle architecture" at bounding box center [395, 268] width 163 height 33
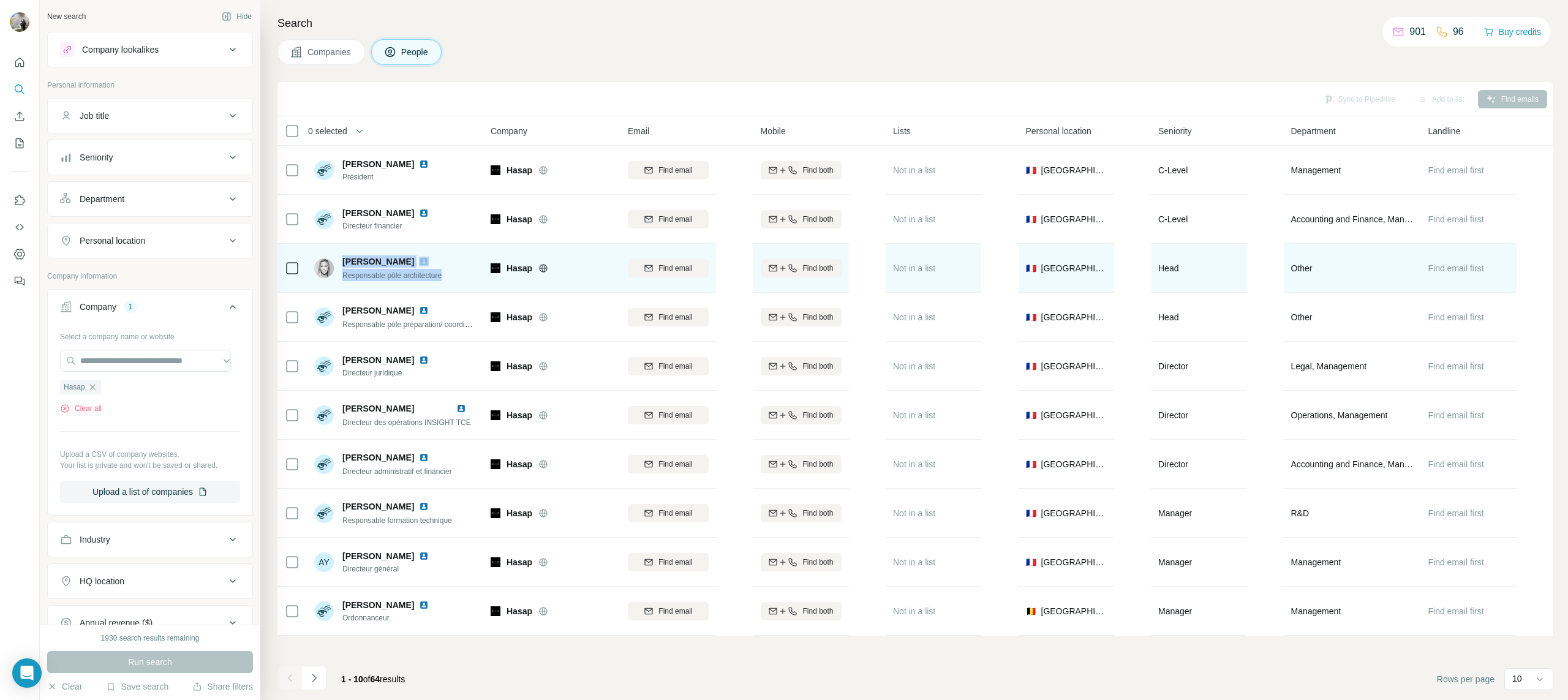
click at [346, 275] on span "Responsable pôle architecture" at bounding box center [392, 275] width 100 height 8
drag, startPoint x: 341, startPoint y: 262, endPoint x: 446, endPoint y: 277, distance: 106.1
click at [442, 280] on div "[PERSON_NAME] Responsable pôle architecture" at bounding box center [378, 268] width 128 height 26
click at [442, 277] on span "Responsable pôle architecture" at bounding box center [392, 275] width 100 height 8
drag, startPoint x: 446, startPoint y: 277, endPoint x: 340, endPoint y: 247, distance: 110.2
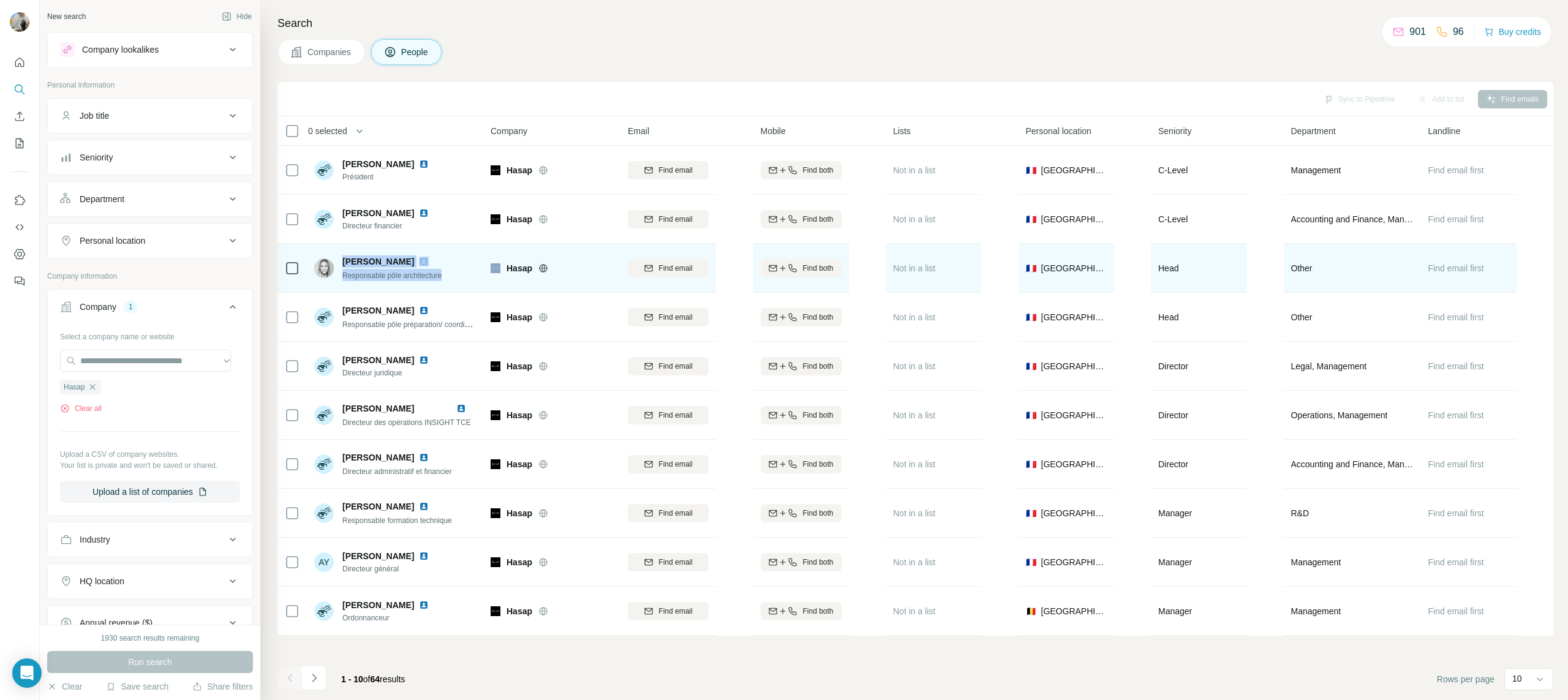
click at [340, 247] on td "[PERSON_NAME] Responsable pôle architecture" at bounding box center [396, 268] width 178 height 49
click at [348, 273] on span "Responsable pôle architecture" at bounding box center [392, 275] width 100 height 8
drag, startPoint x: 341, startPoint y: 258, endPoint x: 432, endPoint y: 280, distance: 93.6
click at [432, 281] on div "[PERSON_NAME] Responsable pôle architecture" at bounding box center [395, 268] width 163 height 33
drag, startPoint x: 434, startPoint y: 278, endPoint x: 355, endPoint y: 257, distance: 81.7
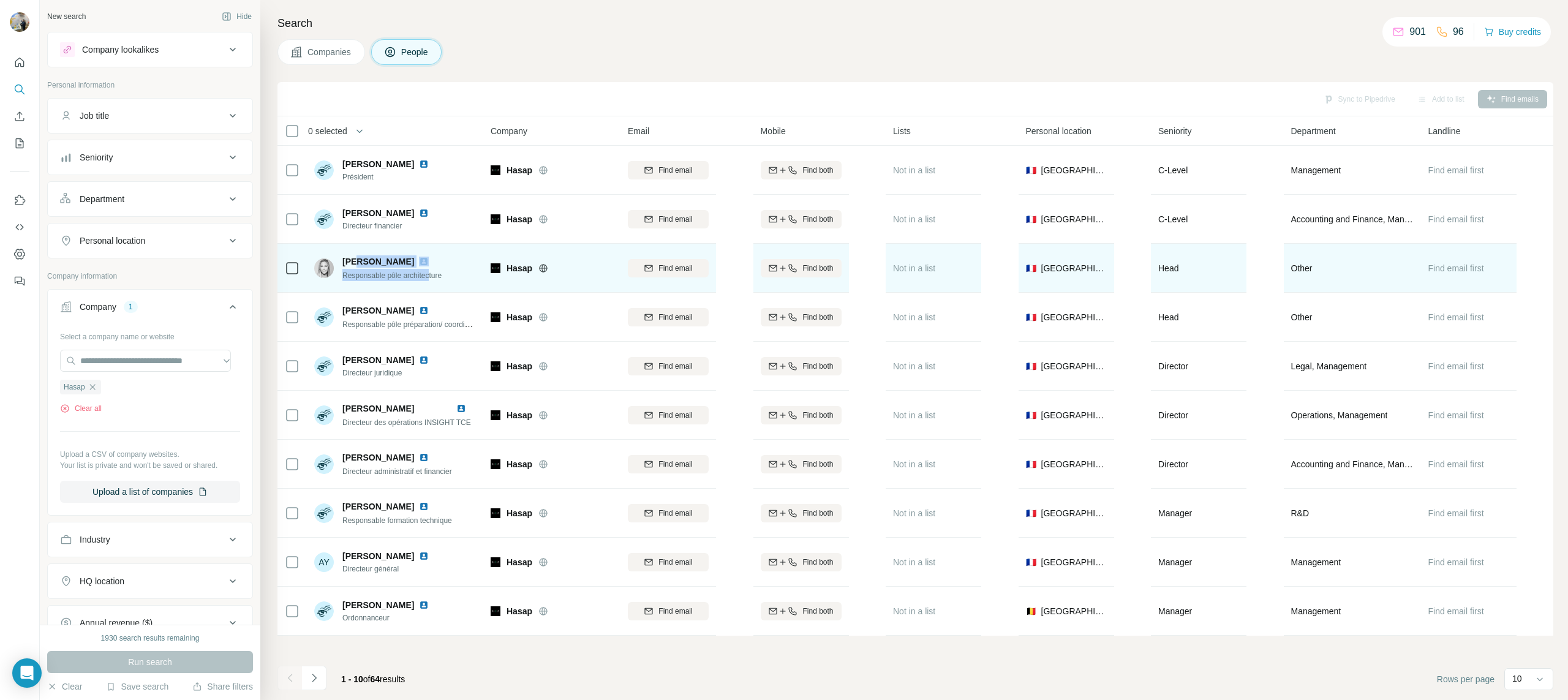
click at [356, 257] on div "[PERSON_NAME] Responsable pôle architecture" at bounding box center [392, 268] width 100 height 26
drag, startPoint x: 341, startPoint y: 258, endPoint x: 457, endPoint y: 280, distance: 118.1
click at [456, 281] on div "[PERSON_NAME] Responsable pôle architecture" at bounding box center [395, 268] width 163 height 33
drag, startPoint x: 456, startPoint y: 280, endPoint x: 340, endPoint y: 257, distance: 118.3
click at [343, 257] on div "[PERSON_NAME] Responsable pôle architecture" at bounding box center [395, 268] width 163 height 33
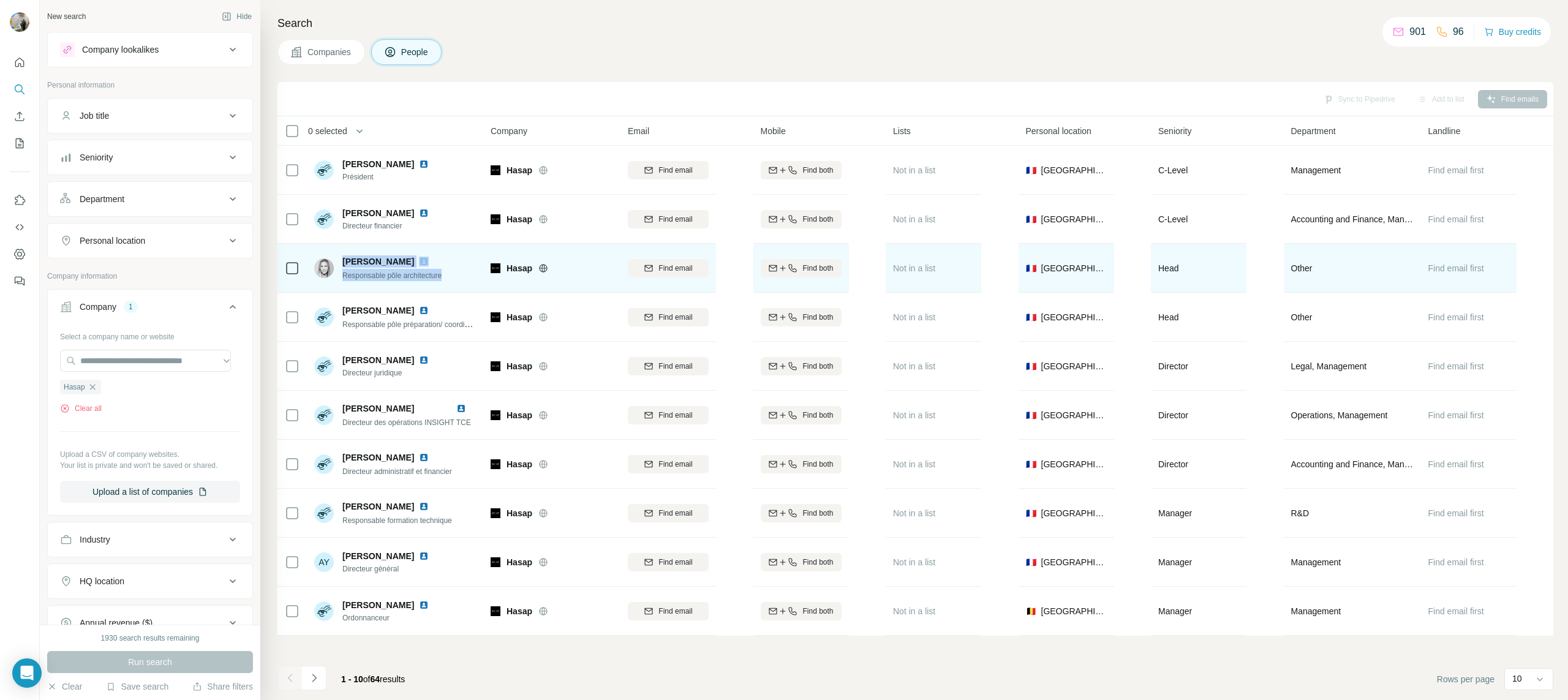
drag, startPoint x: 340, startPoint y: 257, endPoint x: 456, endPoint y: 283, distance: 118.9
click at [463, 287] on td "[PERSON_NAME] Responsable pôle architecture" at bounding box center [396, 268] width 178 height 49
drag, startPoint x: 456, startPoint y: 283, endPoint x: 368, endPoint y: 251, distance: 93.6
click at [344, 258] on div "[PERSON_NAME] Responsable pôle architecture" at bounding box center [395, 268] width 163 height 33
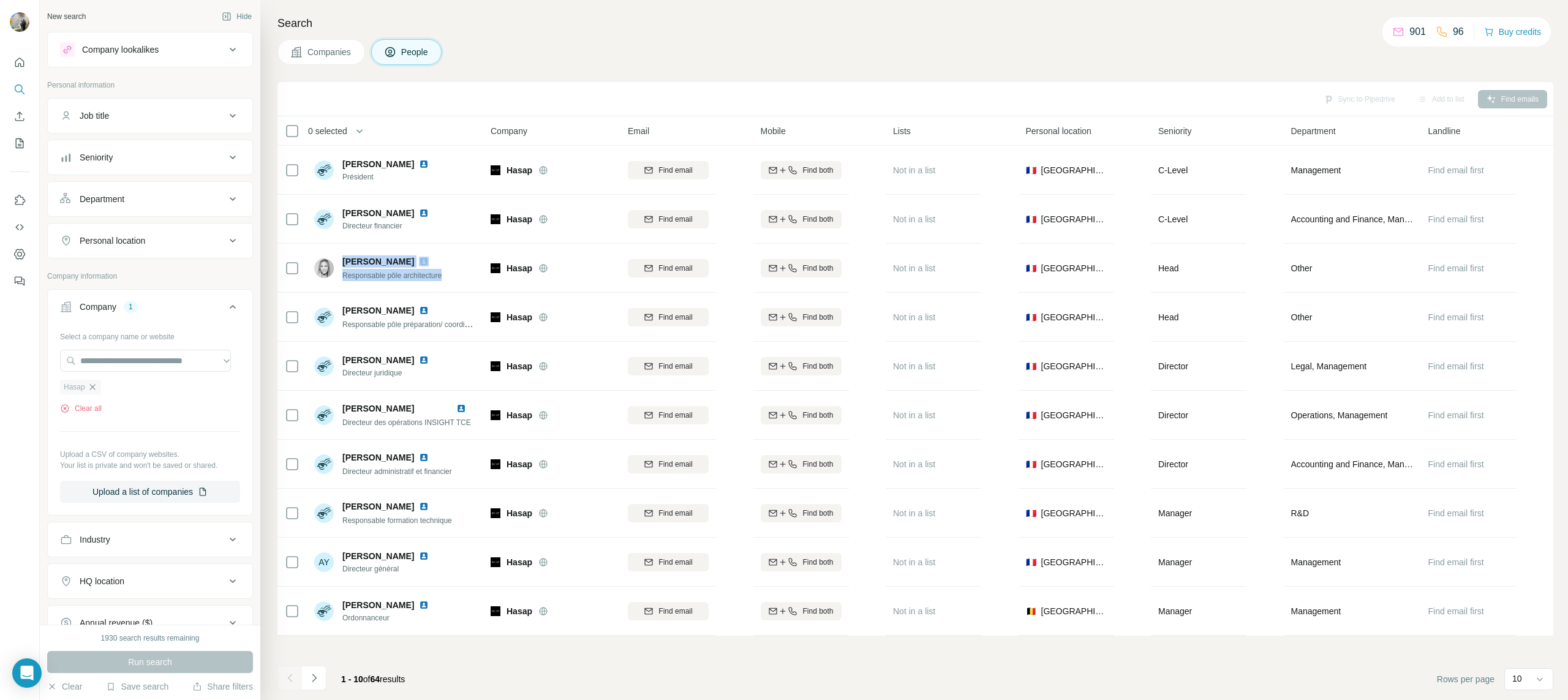
click at [90, 386] on icon "button" at bounding box center [92, 387] width 10 height 10
click at [100, 366] on input "text" at bounding box center [145, 360] width 171 height 22
paste input "**********"
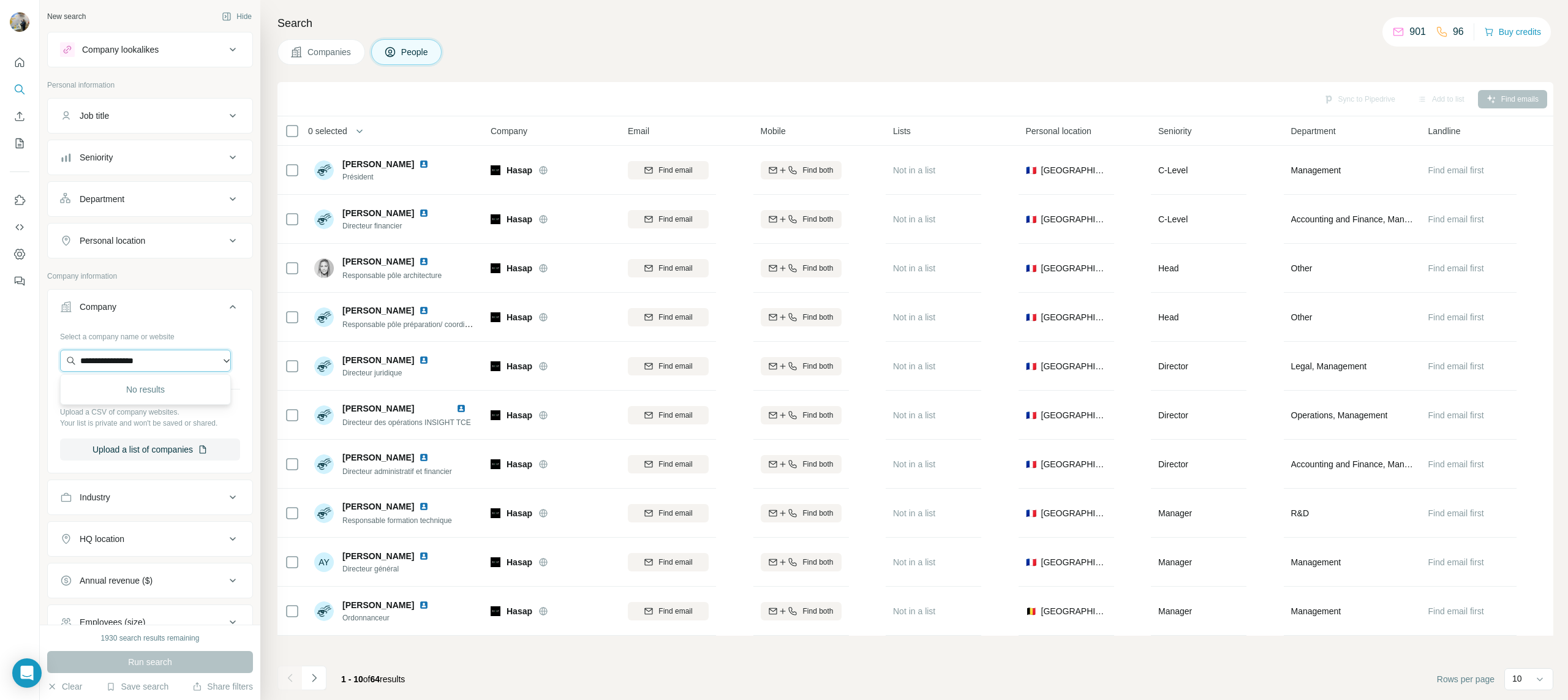
click at [174, 361] on input "**********" at bounding box center [145, 360] width 171 height 22
paste input "**********"
type input "**********"
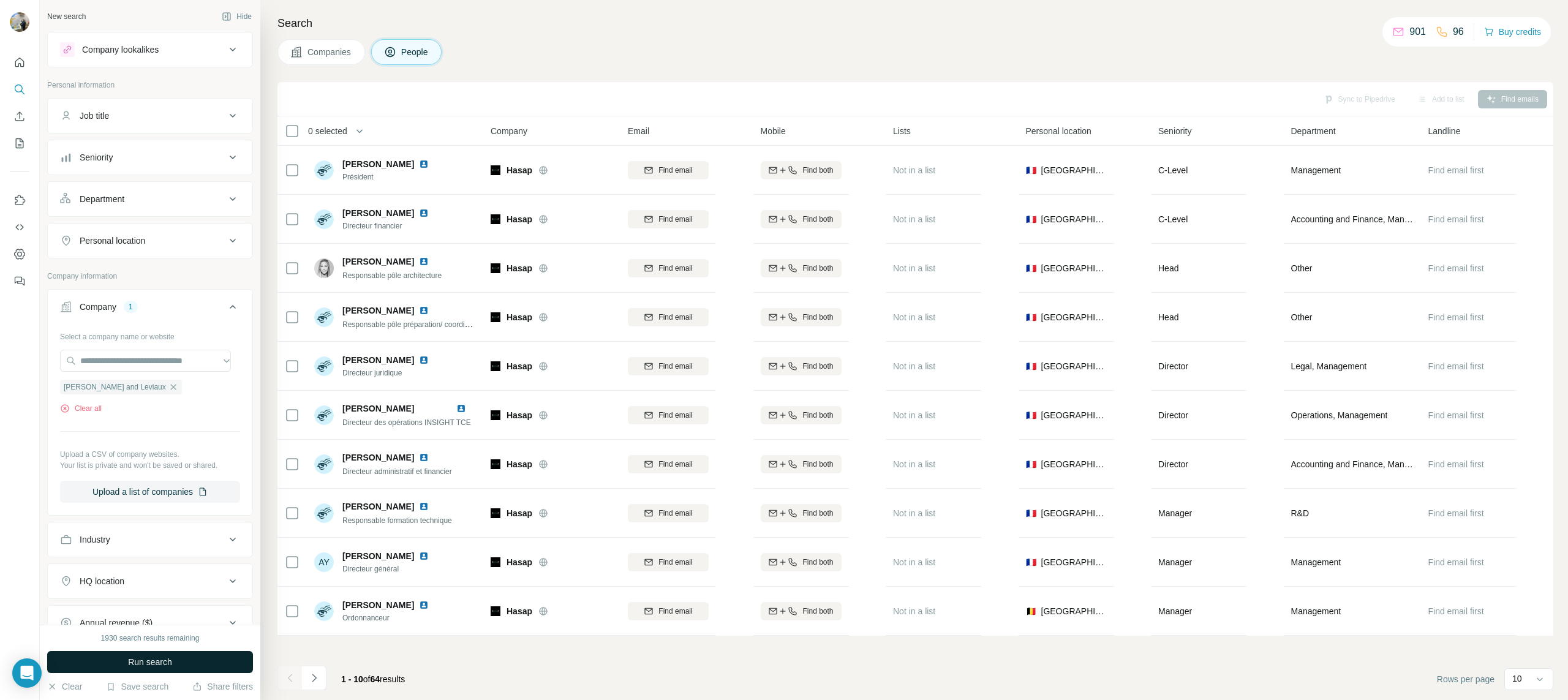
click at [176, 672] on button "Run search" at bounding box center [150, 662] width 206 height 22
